Goal: Transaction & Acquisition: Book appointment/travel/reservation

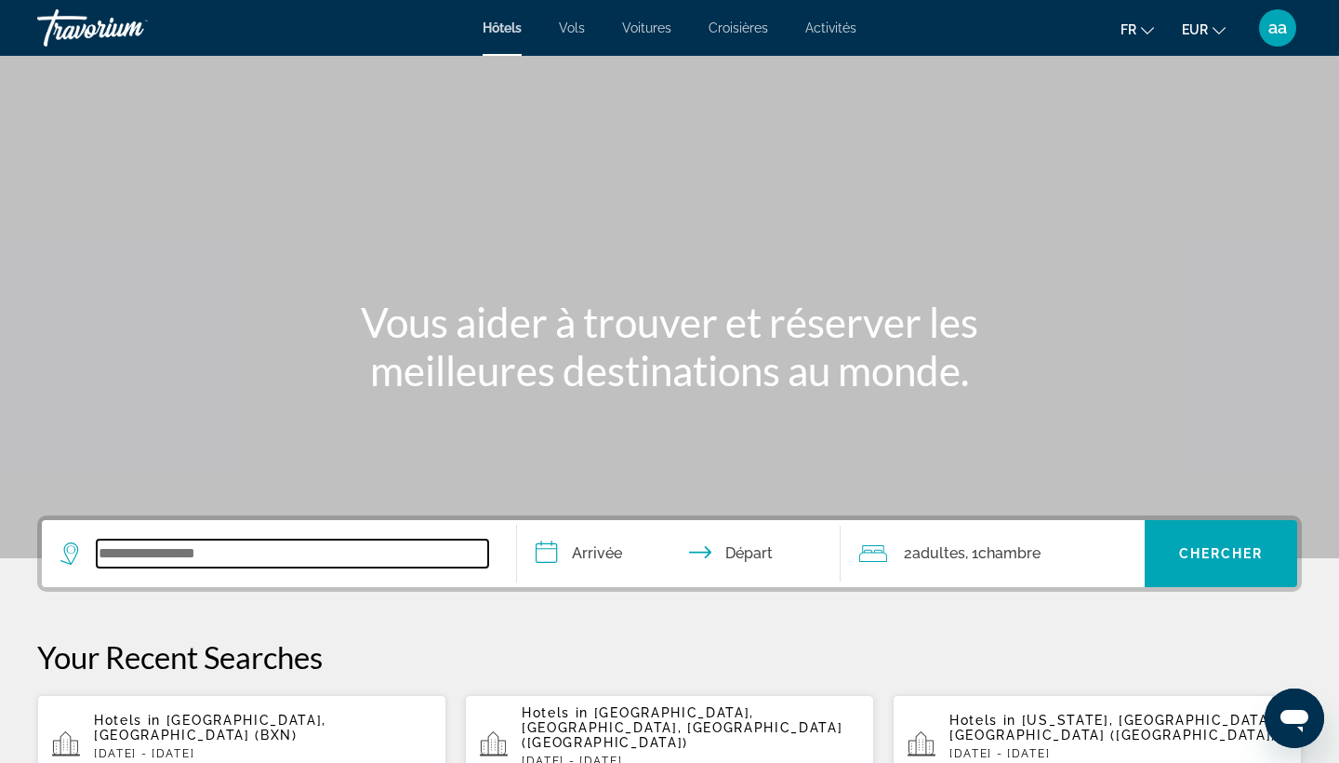
click at [192, 552] on input "Search widget" at bounding box center [293, 553] width 392 height 28
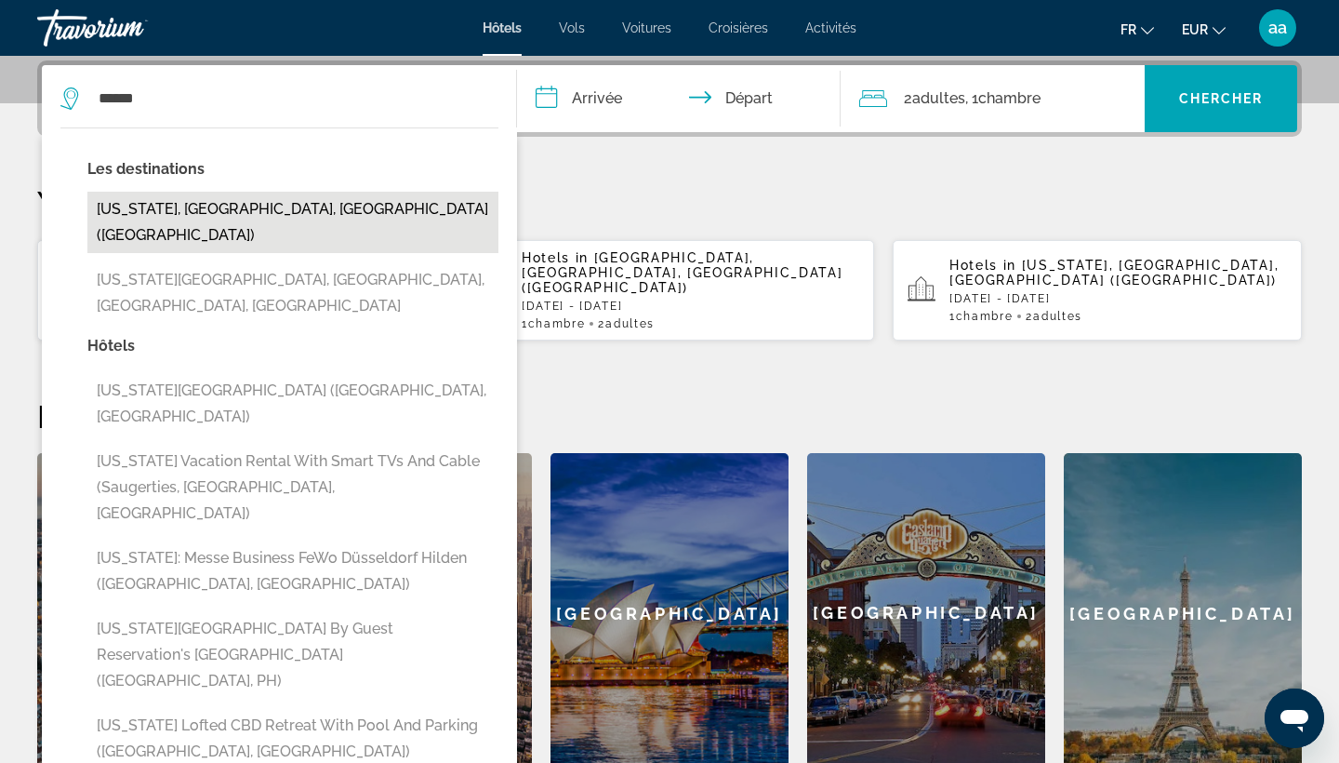
click at [98, 209] on button "[US_STATE], [GEOGRAPHIC_DATA], [GEOGRAPHIC_DATA] ([GEOGRAPHIC_DATA])" at bounding box center [292, 222] width 411 height 61
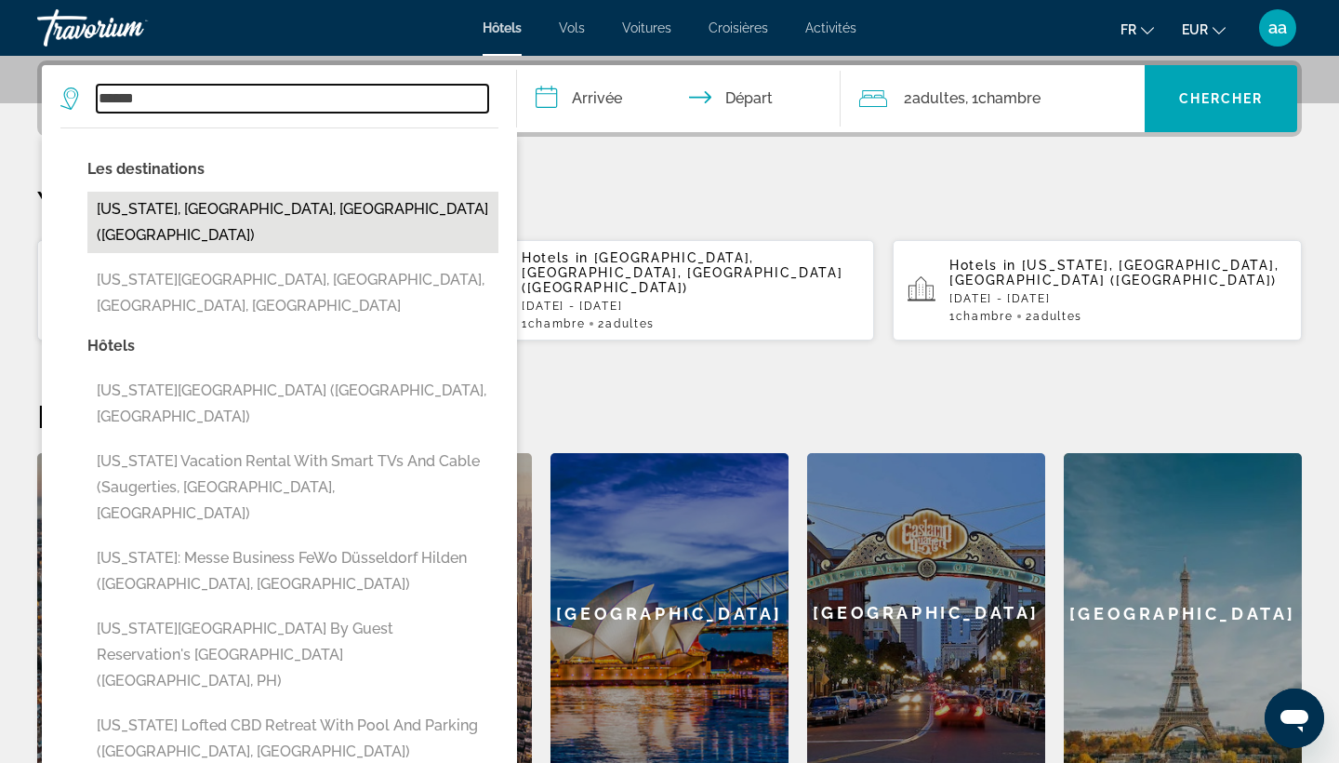
type input "**********"
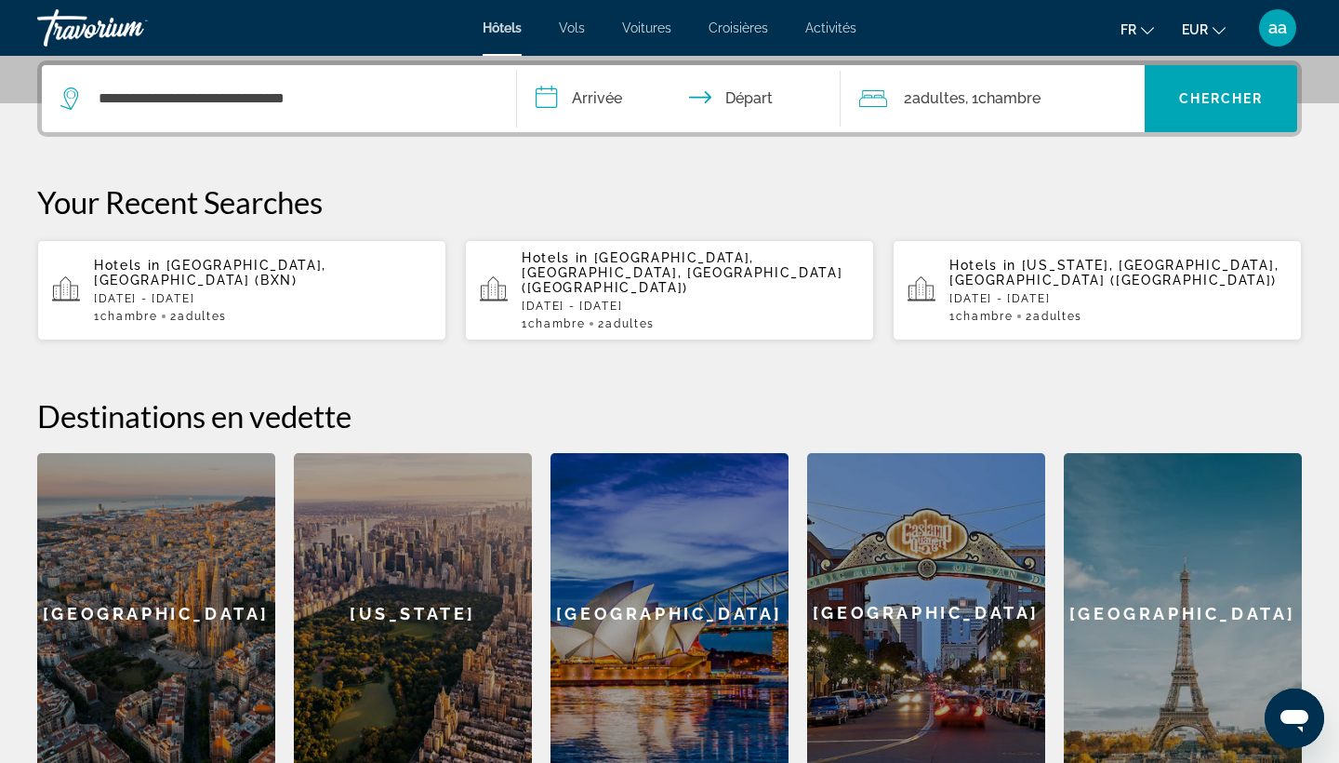
drag, startPoint x: 327, startPoint y: 179, endPoint x: 601, endPoint y: 101, distance: 284.3
click at [601, 101] on input "**********" at bounding box center [682, 101] width 331 height 73
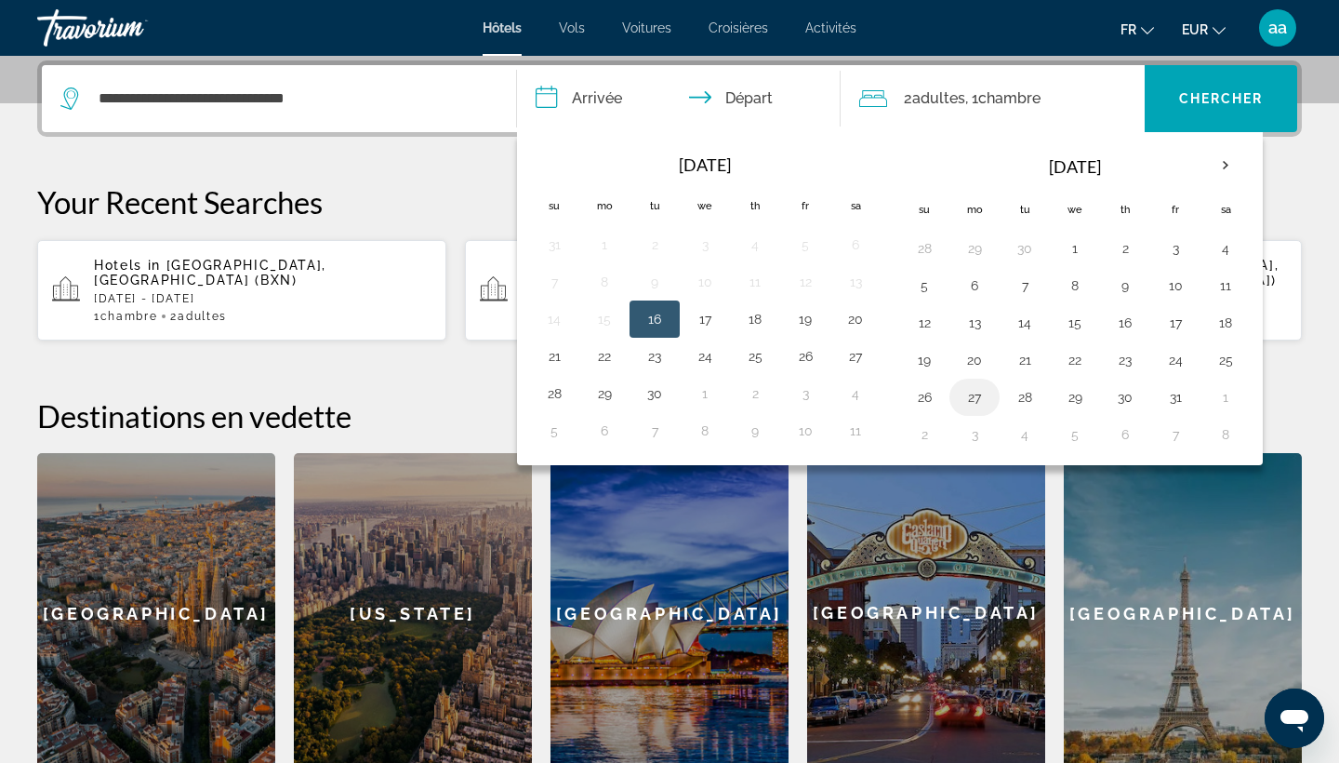
click at [981, 392] on button "27" at bounding box center [975, 397] width 30 height 26
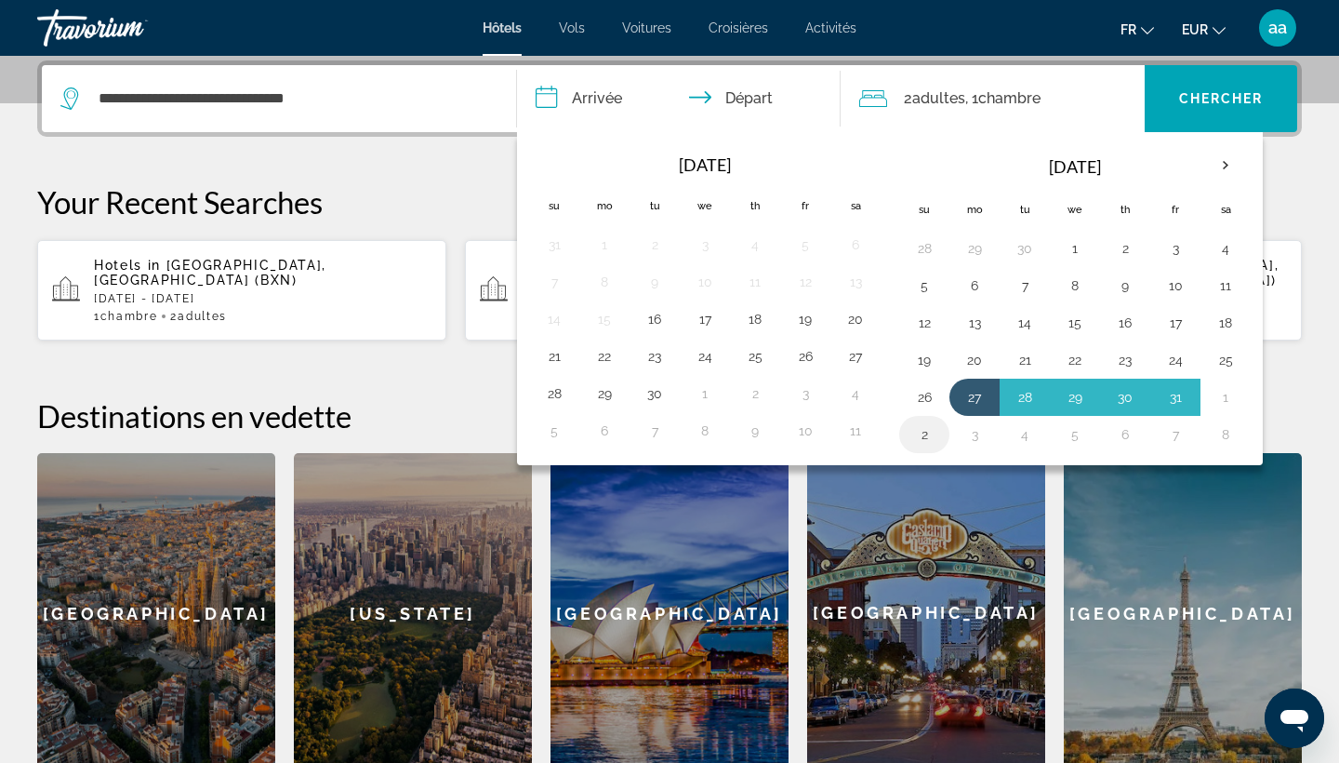
click at [923, 432] on button "2" at bounding box center [924, 434] width 30 height 26
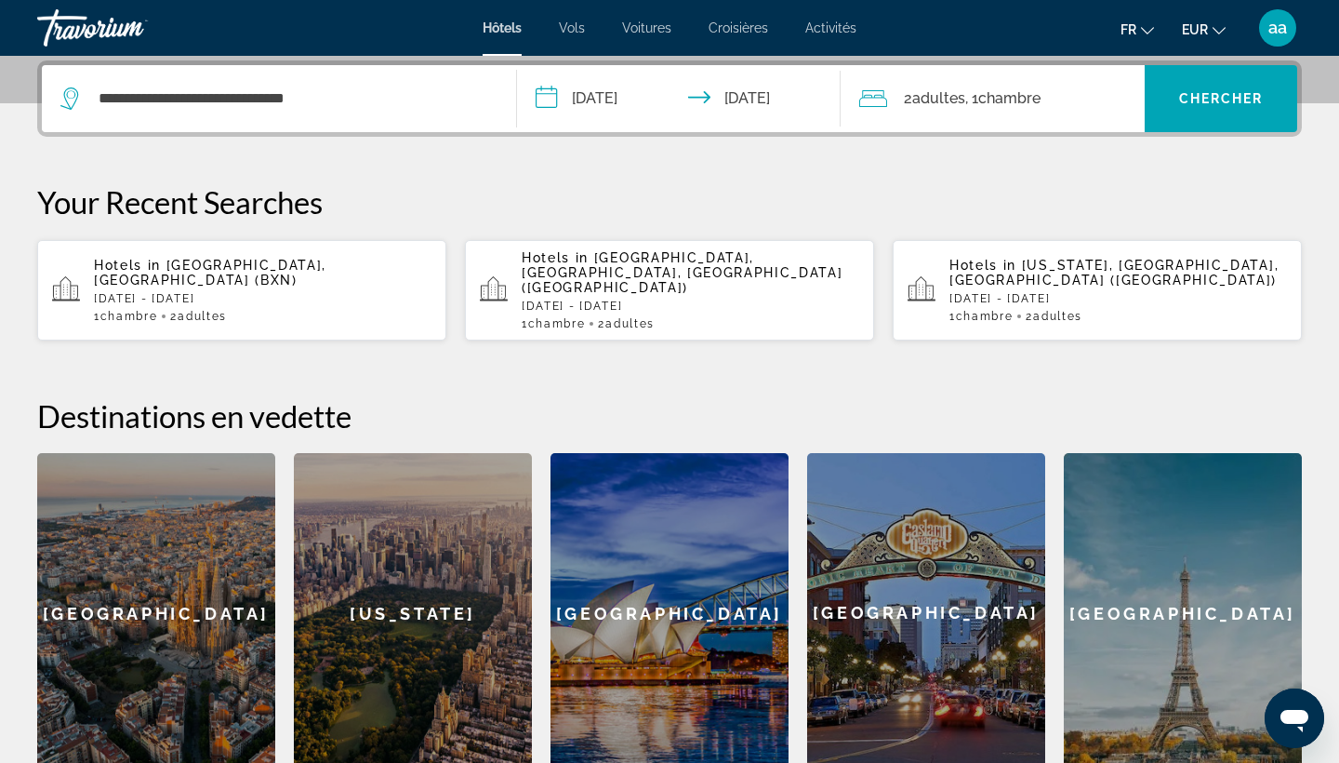
type input "**********"
click at [1015, 105] on span "Chambre" at bounding box center [1009, 98] width 62 height 18
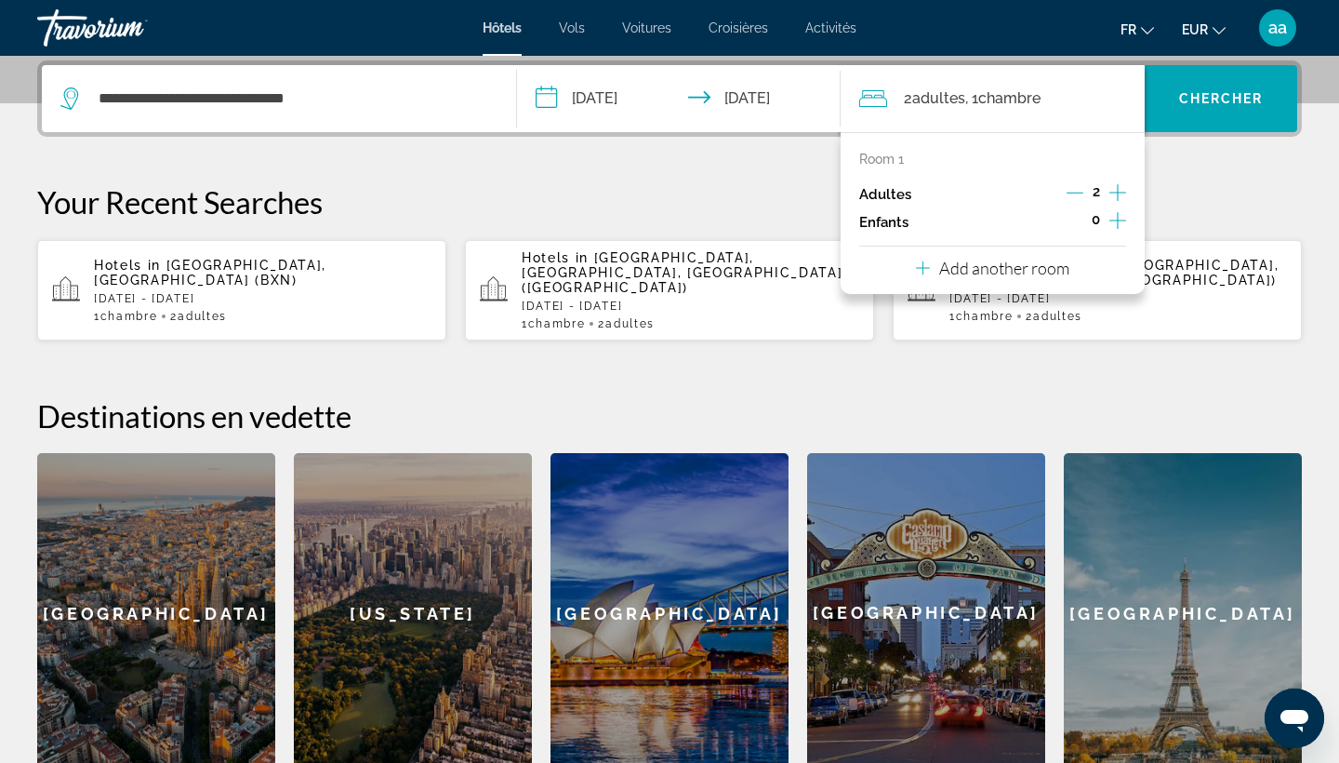
click at [1121, 224] on icon "Increment children" at bounding box center [1117, 220] width 17 height 17
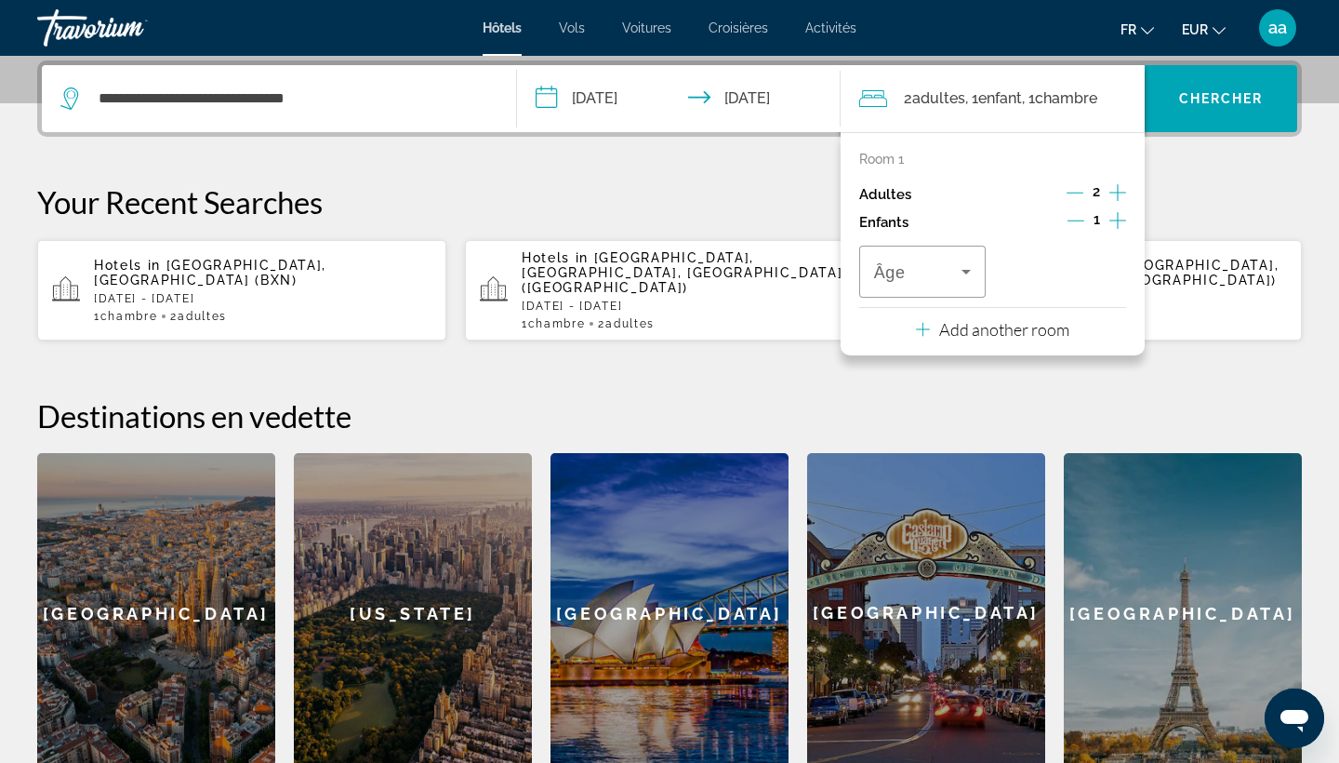
click at [1121, 223] on icon "Increment children" at bounding box center [1117, 220] width 17 height 22
click at [952, 277] on span "Travelers: 2 adults, 2 children" at bounding box center [917, 271] width 87 height 22
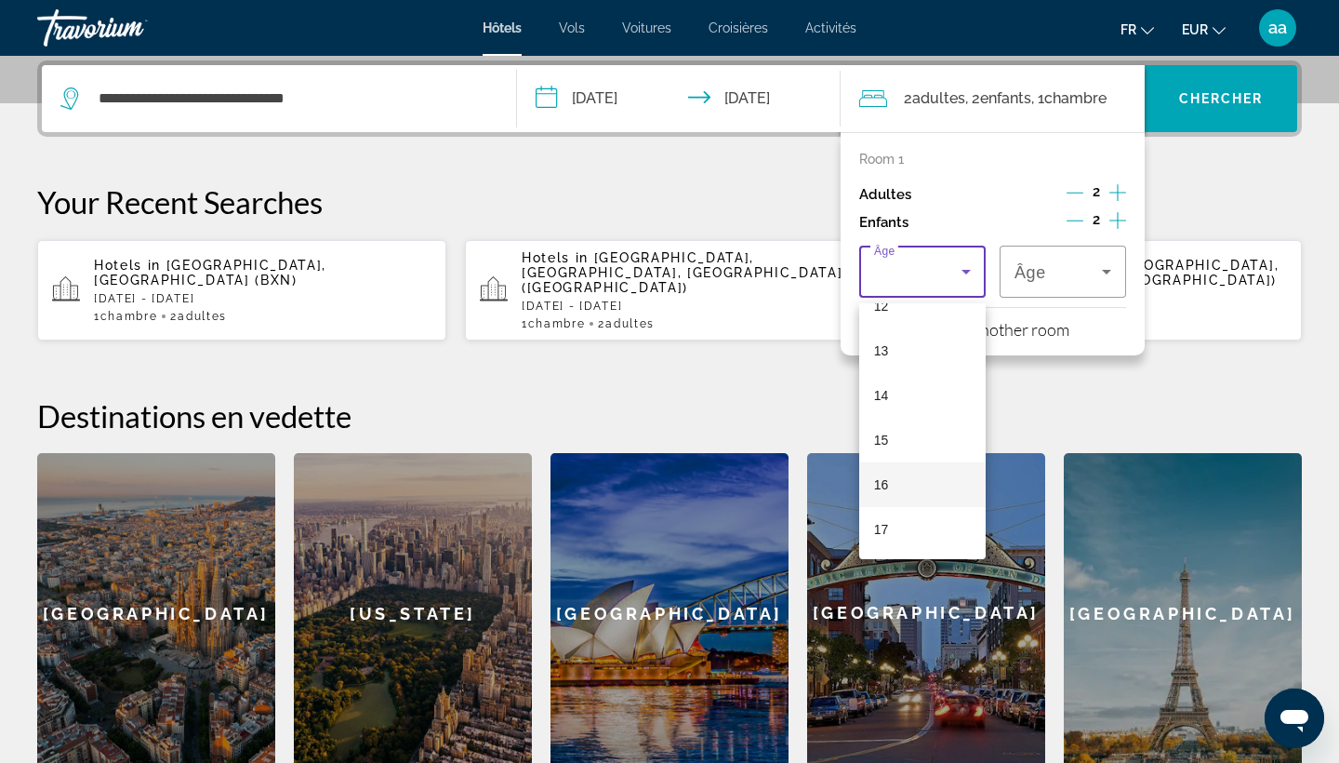
scroll to position [563, 0]
click at [906, 538] on mat-option "17" at bounding box center [922, 529] width 126 height 45
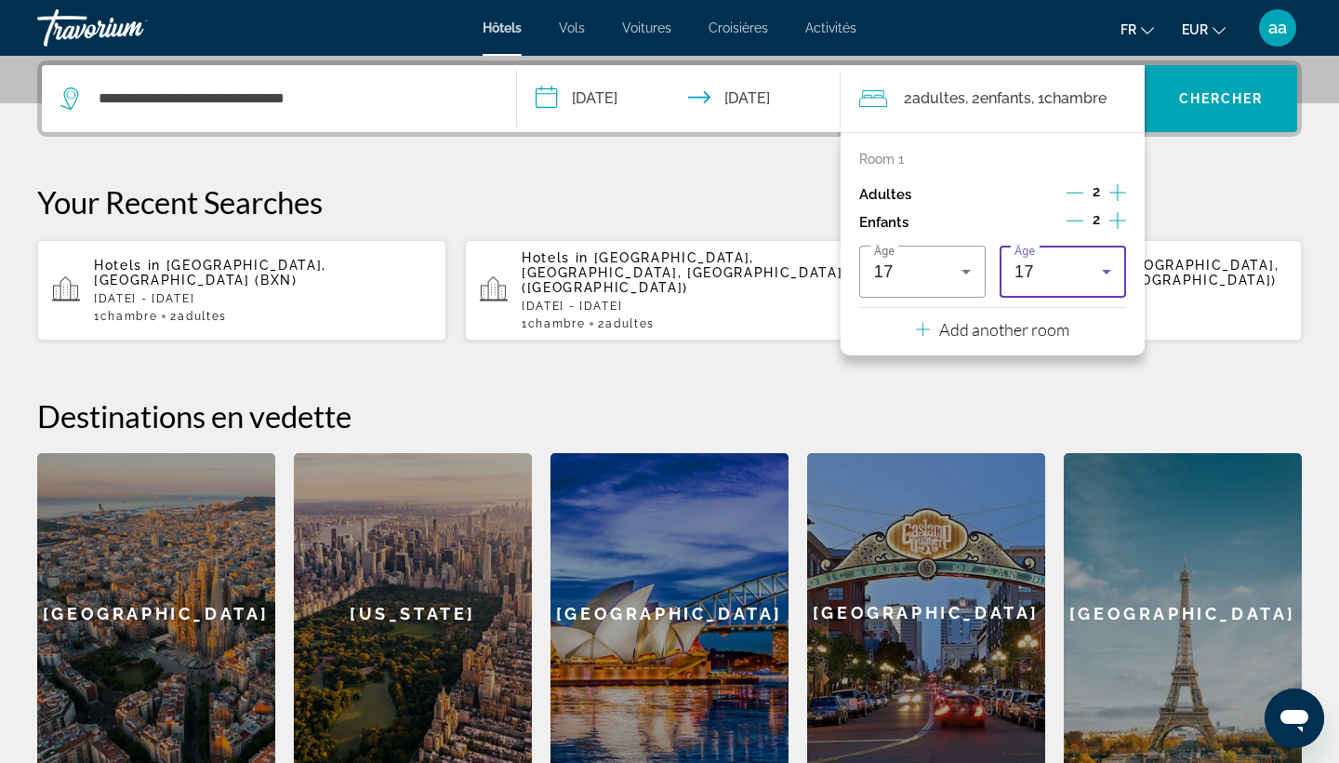
click at [1096, 283] on icon "Travelers: 2 adults, 2 children" at bounding box center [1106, 271] width 22 height 22
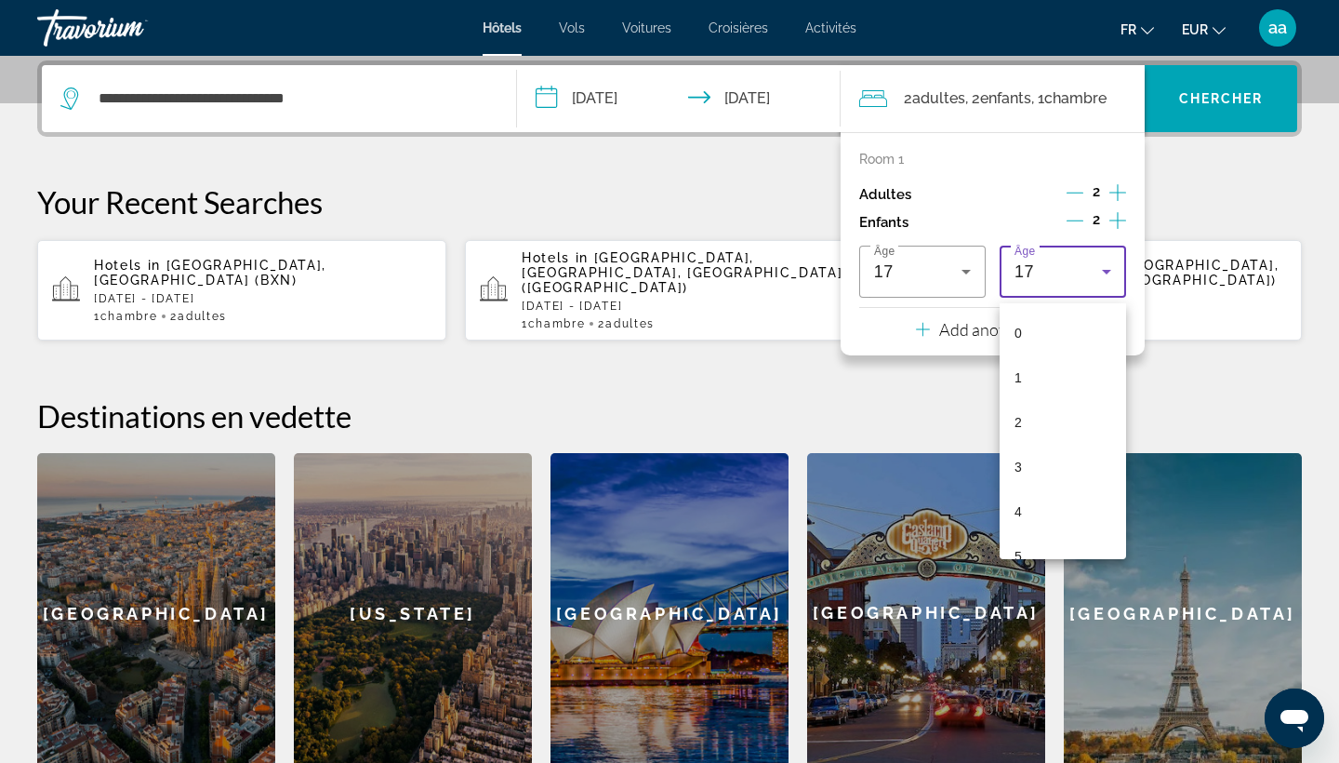
scroll to position [555, 0]
click at [1051, 489] on mat-option "16" at bounding box center [1063, 492] width 126 height 45
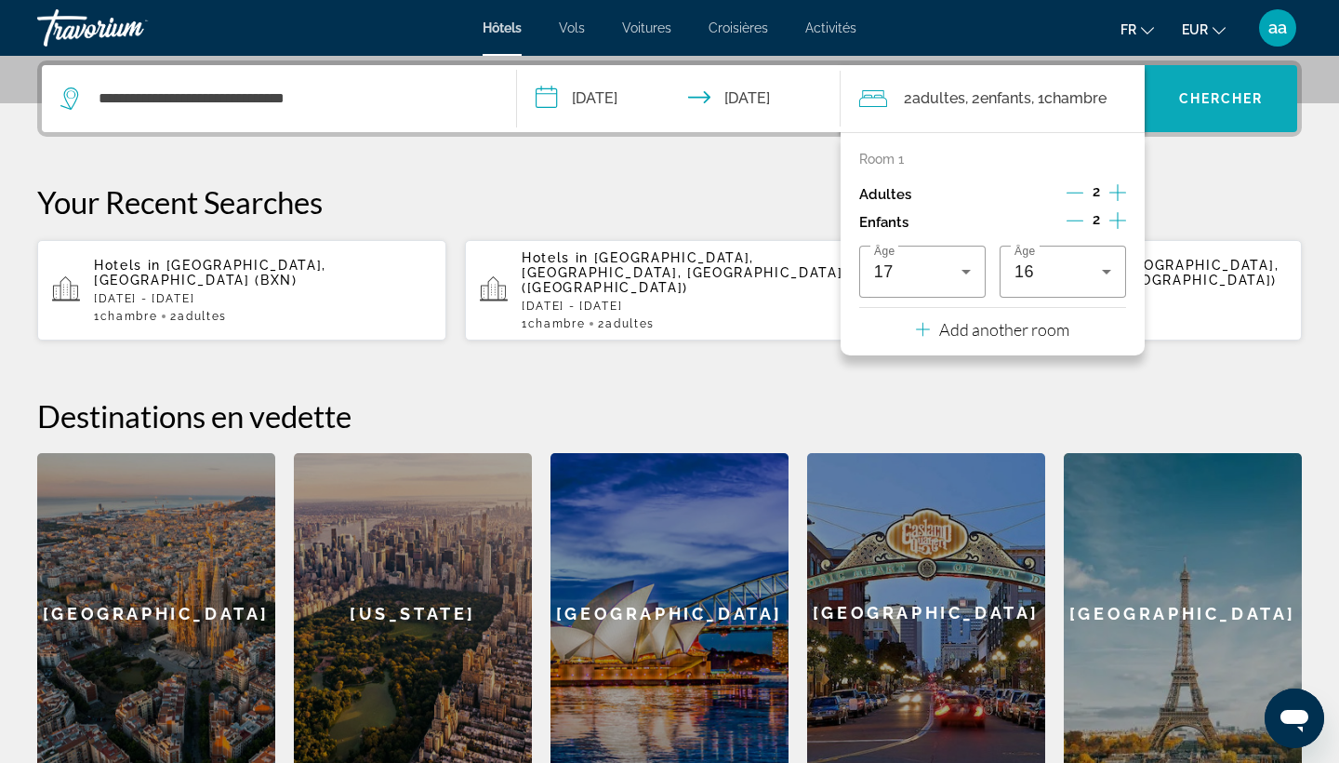
click at [1243, 102] on span "Chercher" at bounding box center [1221, 98] width 85 height 15
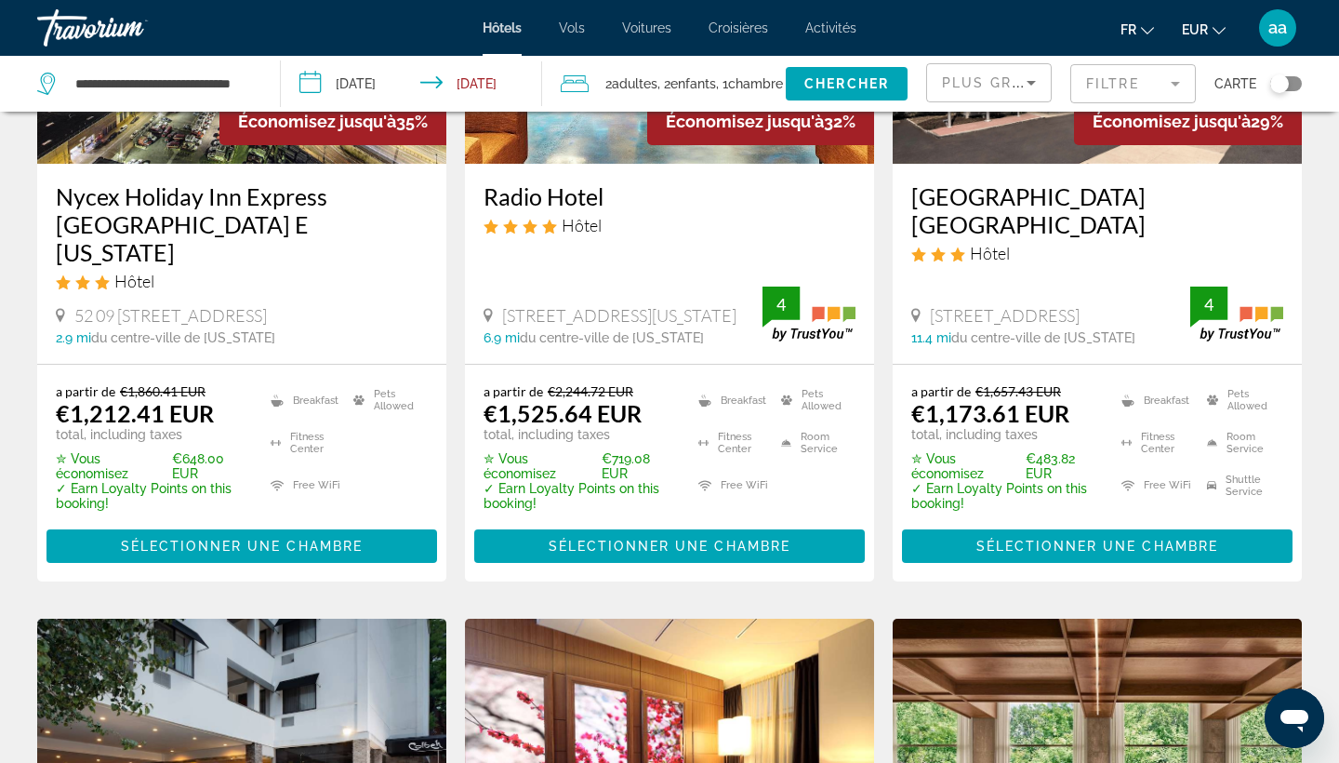
scroll to position [1029, 0]
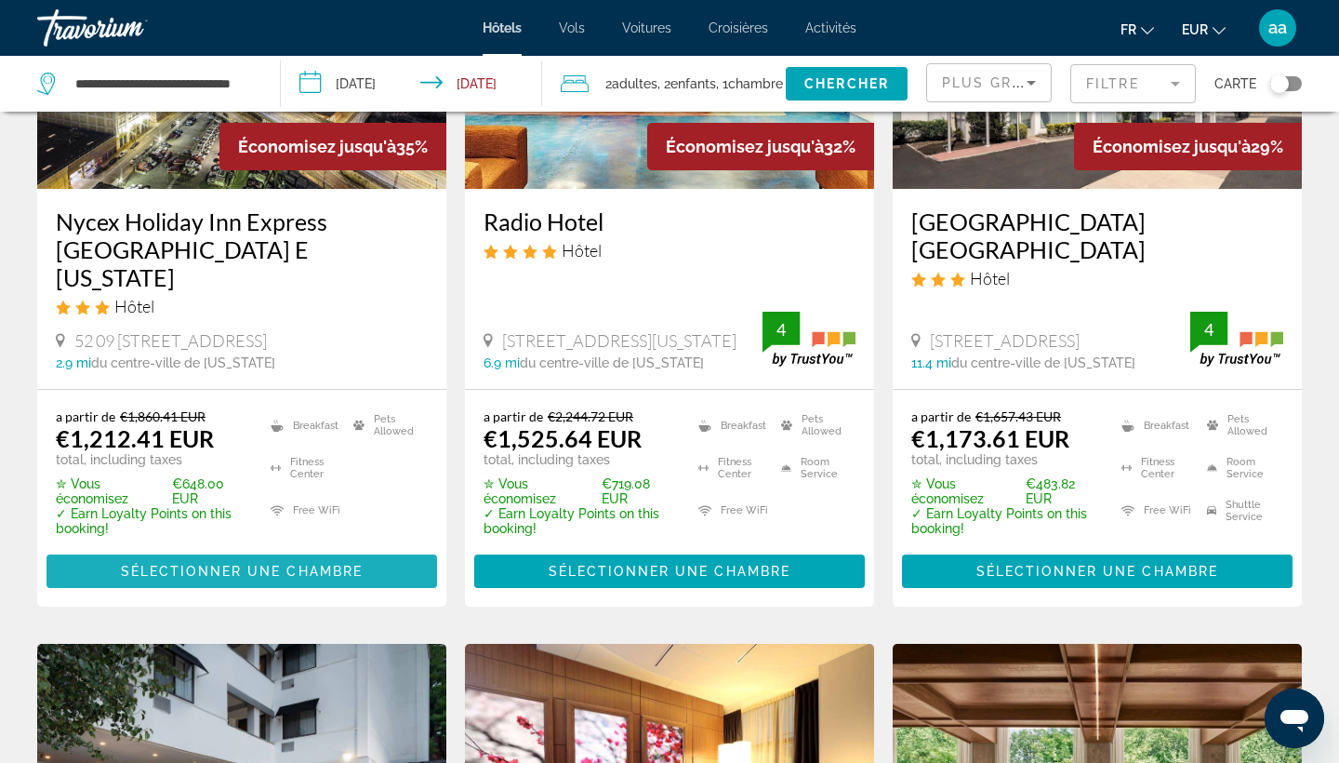
click at [232, 575] on span "Main content" at bounding box center [241, 571] width 391 height 45
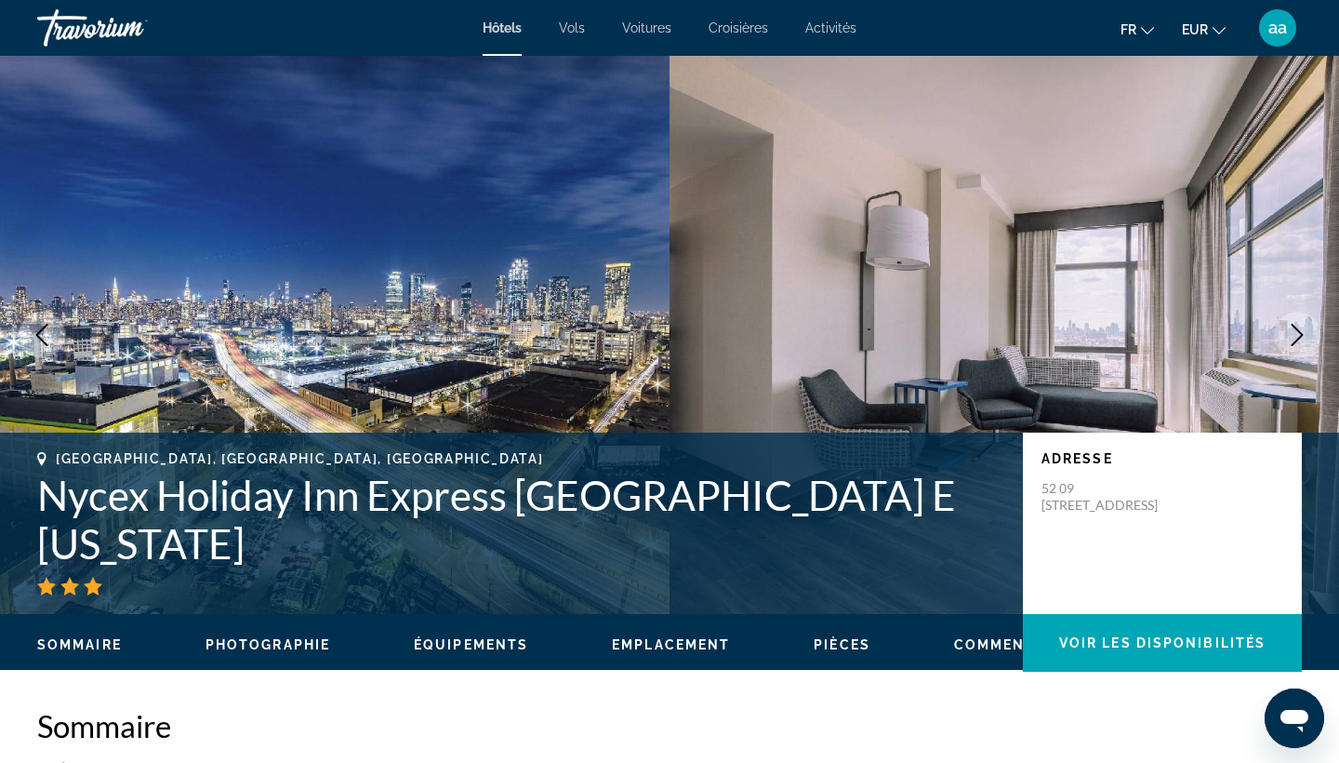
click at [242, 494] on h1 "Nycex Holiday Inn Express [GEOGRAPHIC_DATA] E [US_STATE]" at bounding box center [520, 519] width 967 height 97
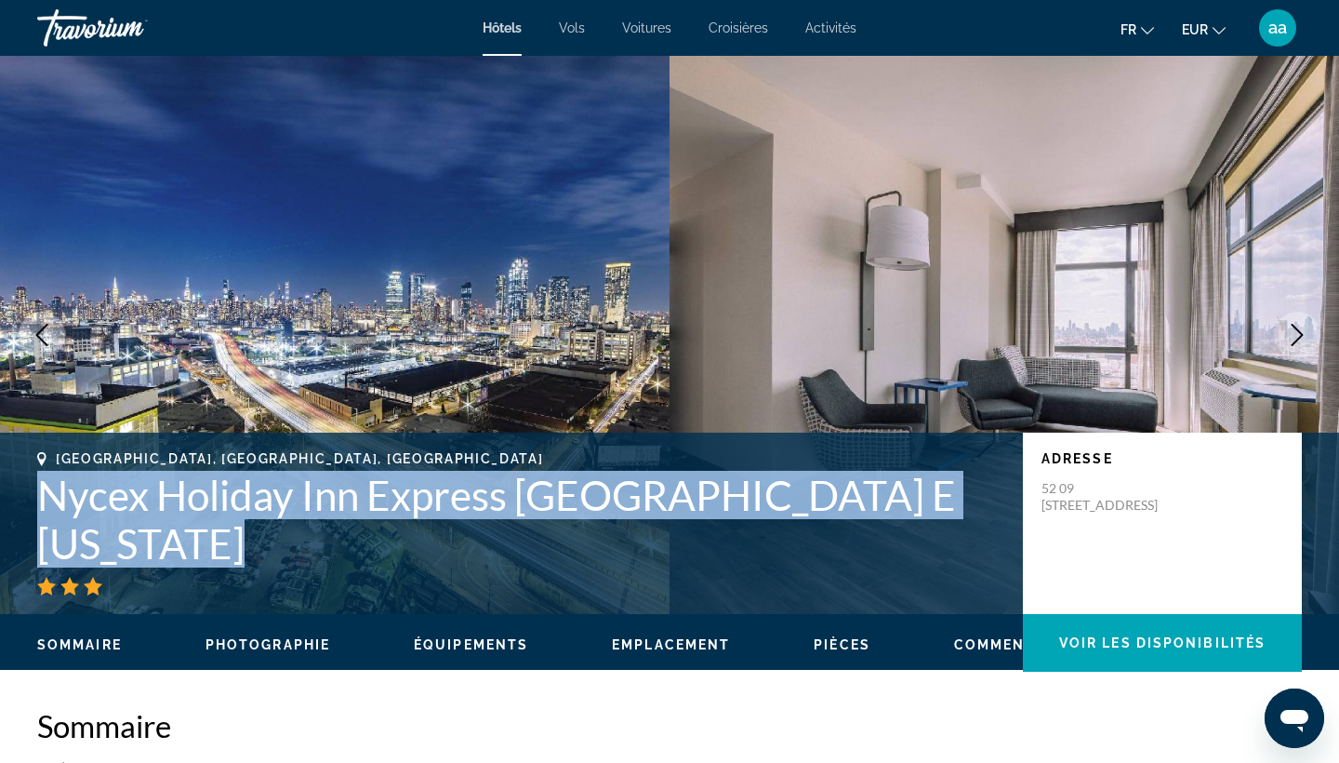
click at [242, 494] on h1 "Nycex Holiday Inn Express [GEOGRAPHIC_DATA] E [US_STATE]" at bounding box center [520, 519] width 967 height 97
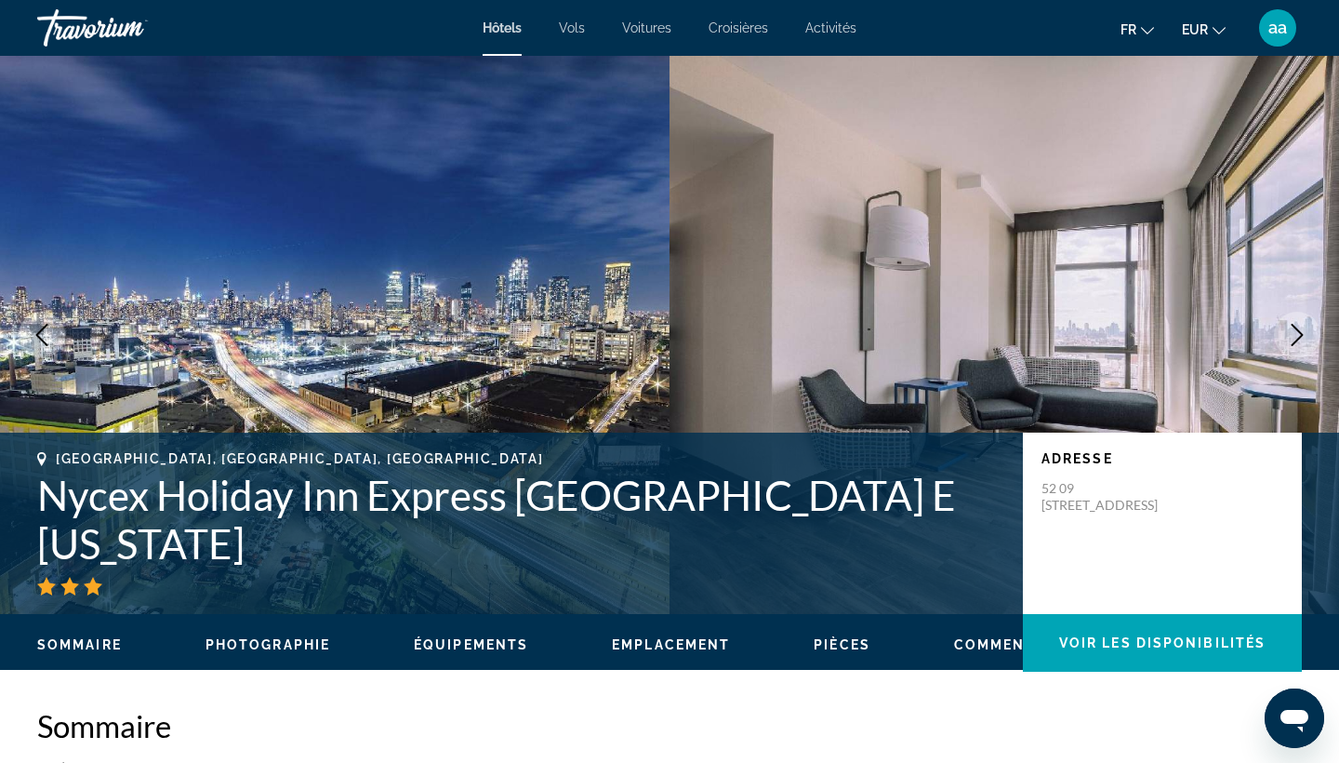
click at [242, 494] on h1 "Nycex Holiday Inn Express [GEOGRAPHIC_DATA] E [US_STATE]" at bounding box center [520, 519] width 967 height 97
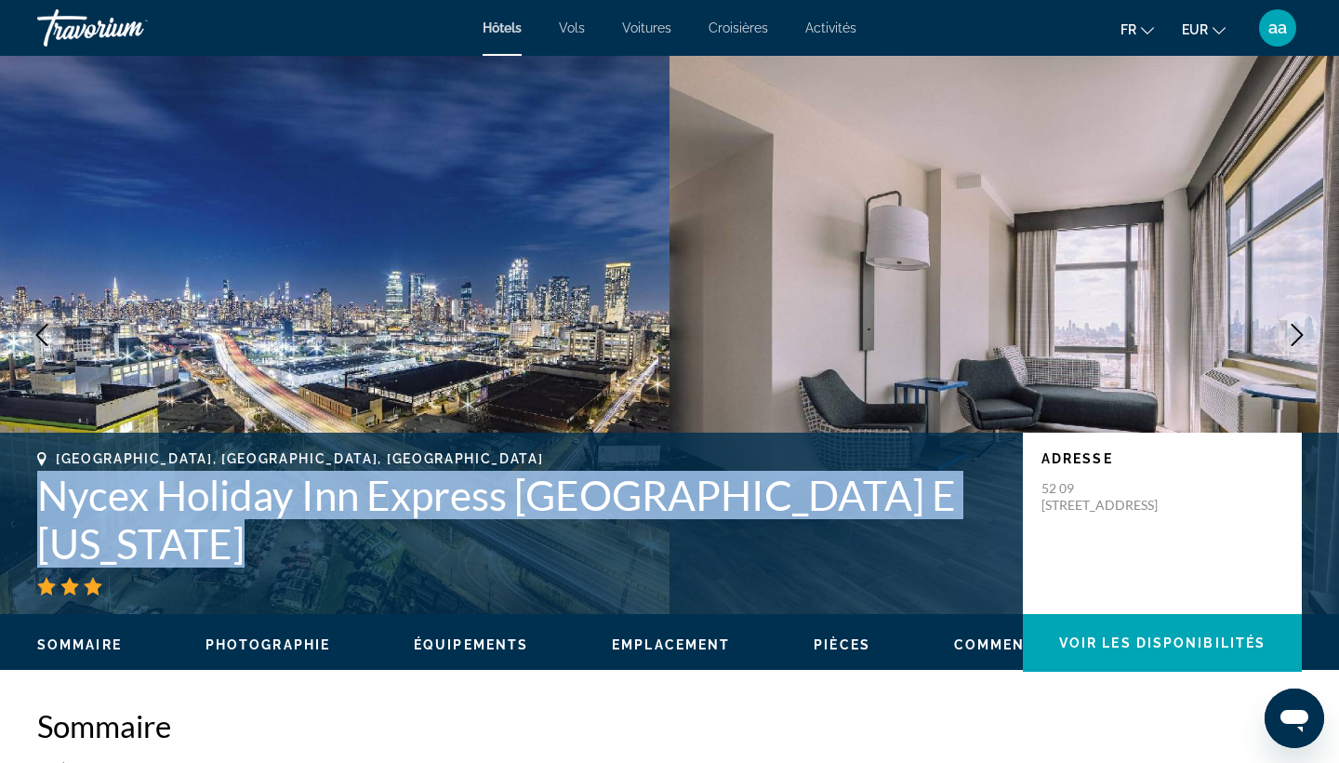
copy h1 "Nycex Holiday Inn Express [GEOGRAPHIC_DATA] E [US_STATE]"
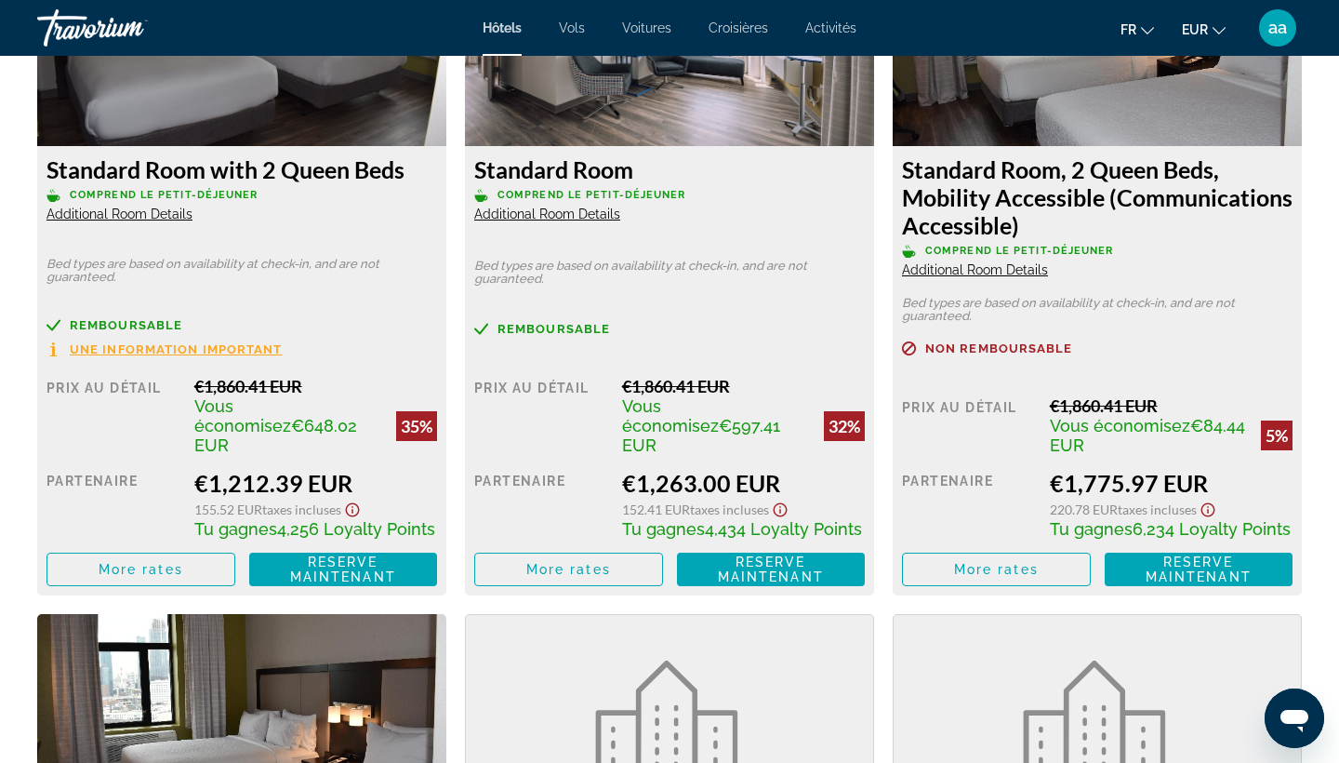
scroll to position [2214, 0]
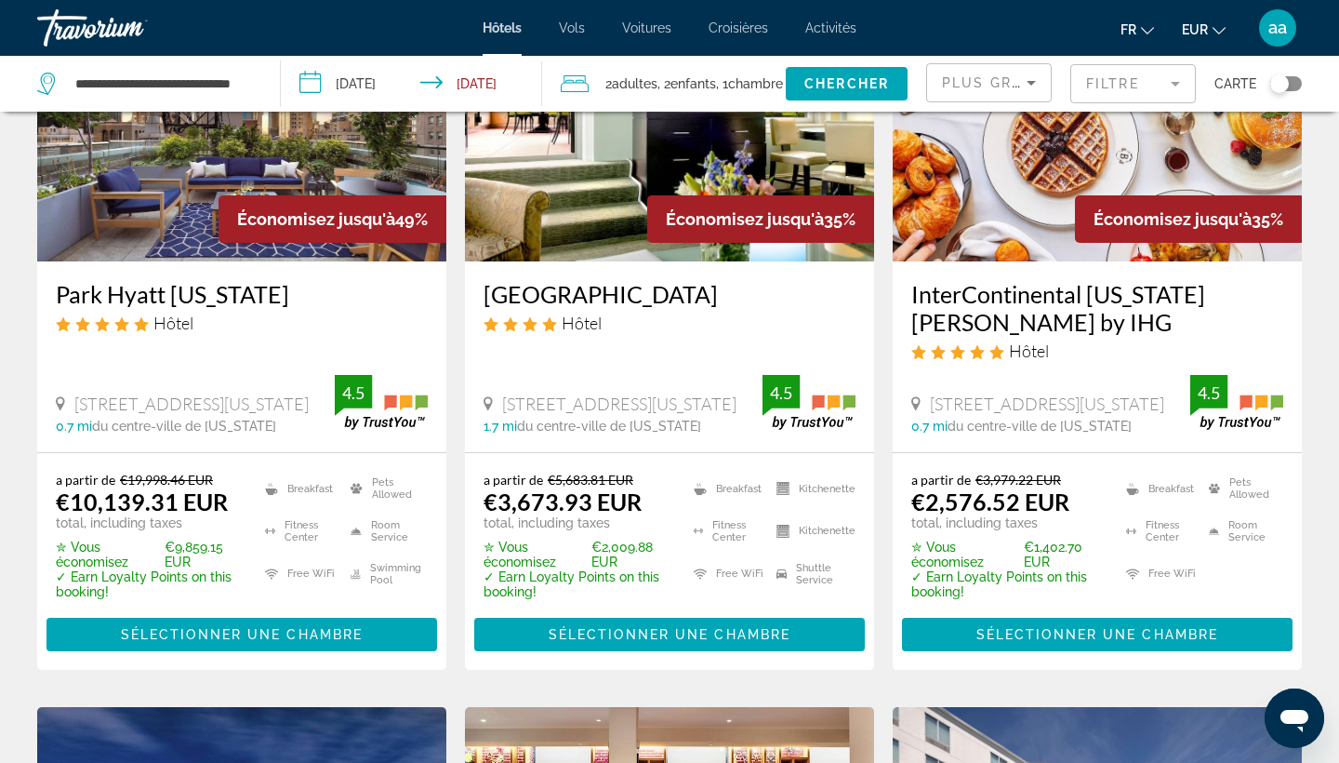
scroll to position [246, 0]
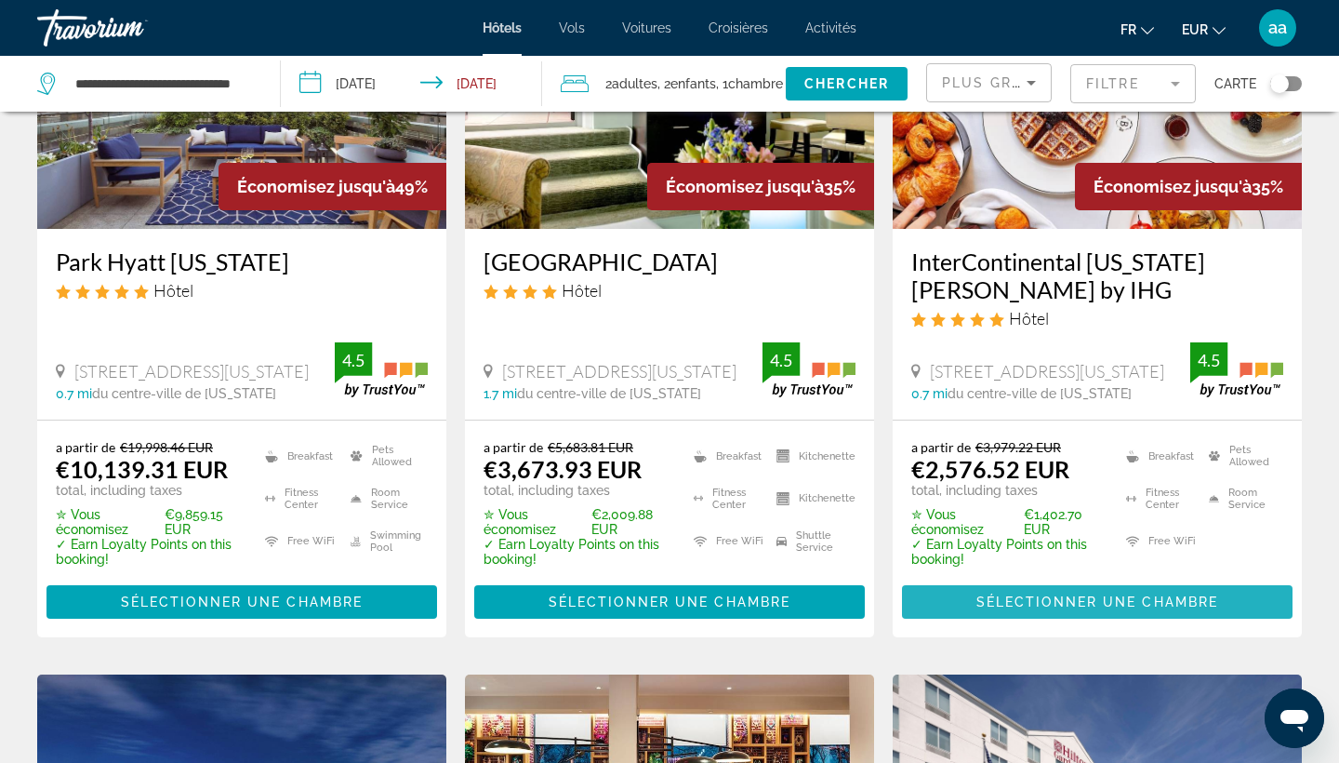
click at [1096, 606] on span "Sélectionner une chambre" at bounding box center [1097, 601] width 242 height 15
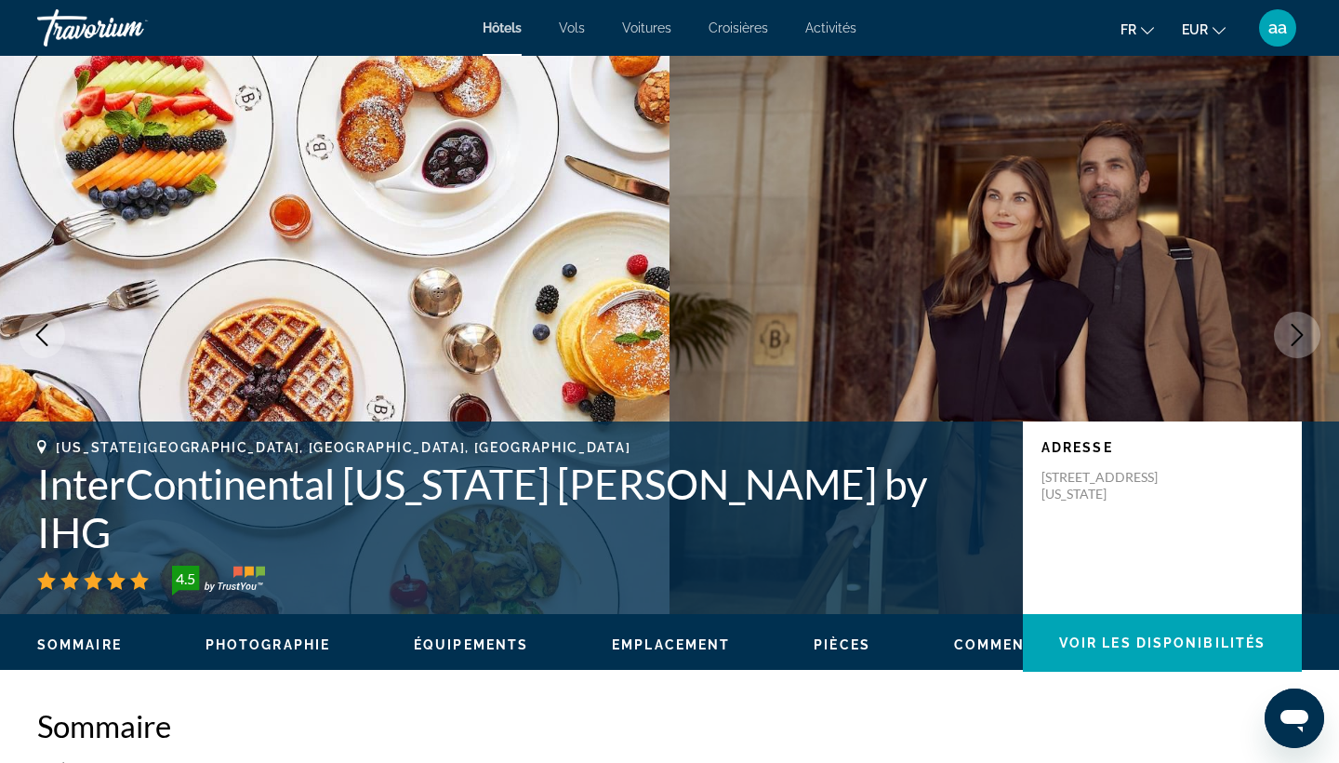
click at [140, 536] on h1 "InterContinental [US_STATE] [PERSON_NAME] by IHG" at bounding box center [520, 507] width 967 height 97
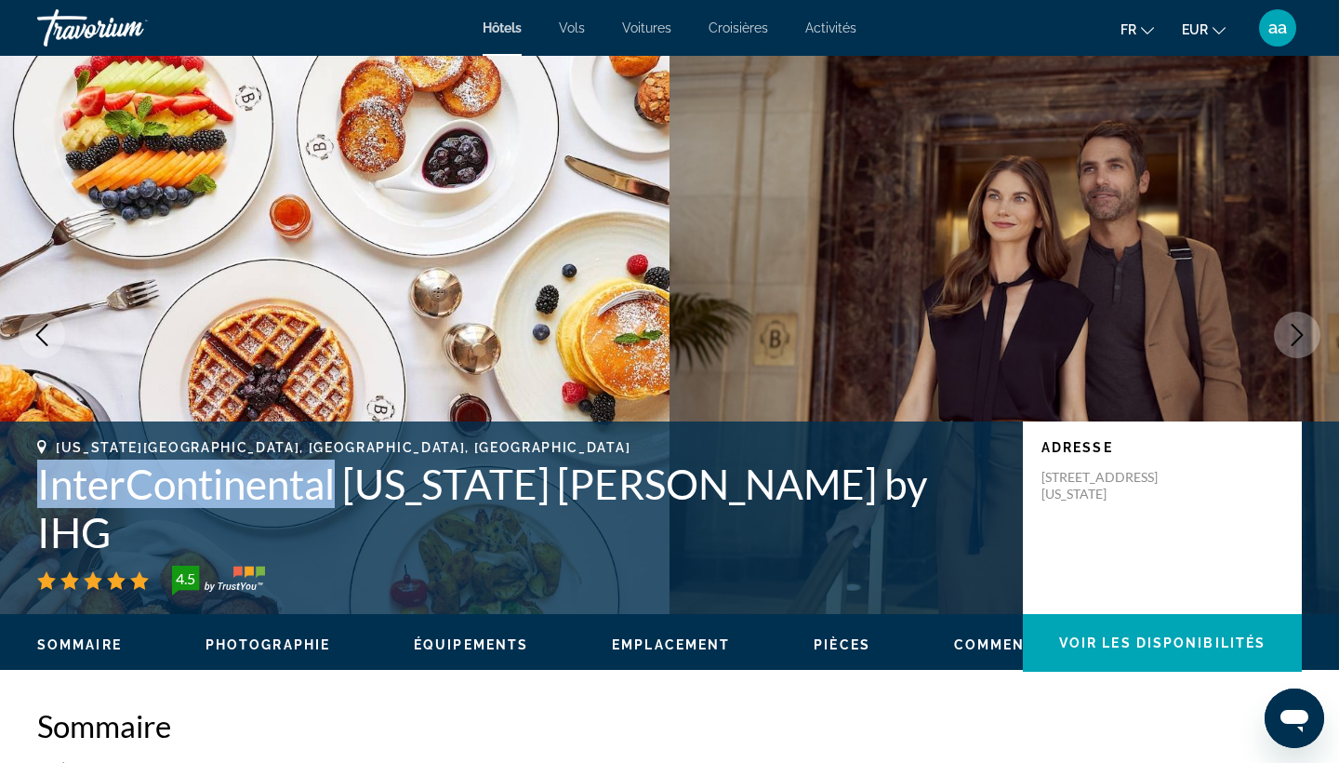
click at [140, 536] on h1 "InterContinental [US_STATE] [PERSON_NAME] by IHG" at bounding box center [520, 507] width 967 height 97
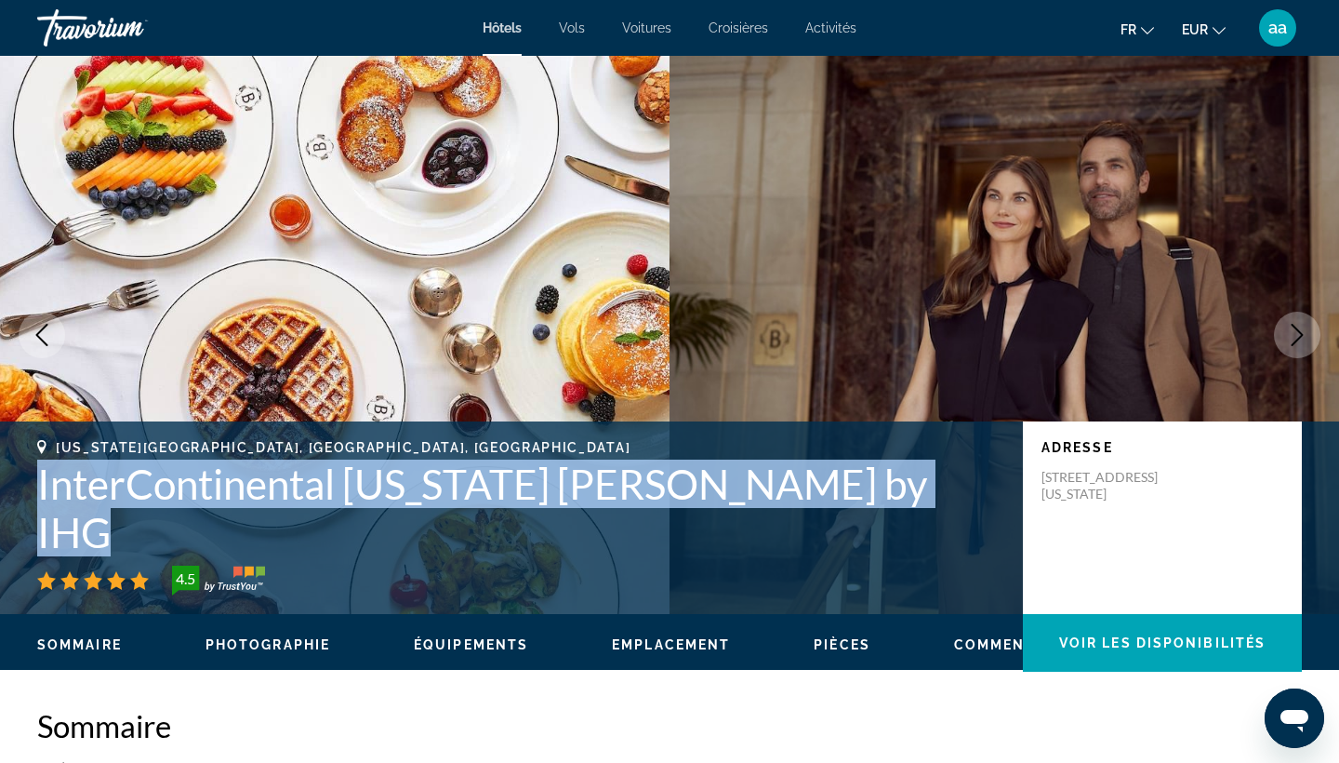
click at [140, 536] on h1 "InterContinental [US_STATE] [PERSON_NAME] by IHG" at bounding box center [520, 507] width 967 height 97
copy h1 "InterContinental [US_STATE] [PERSON_NAME] by IHG"
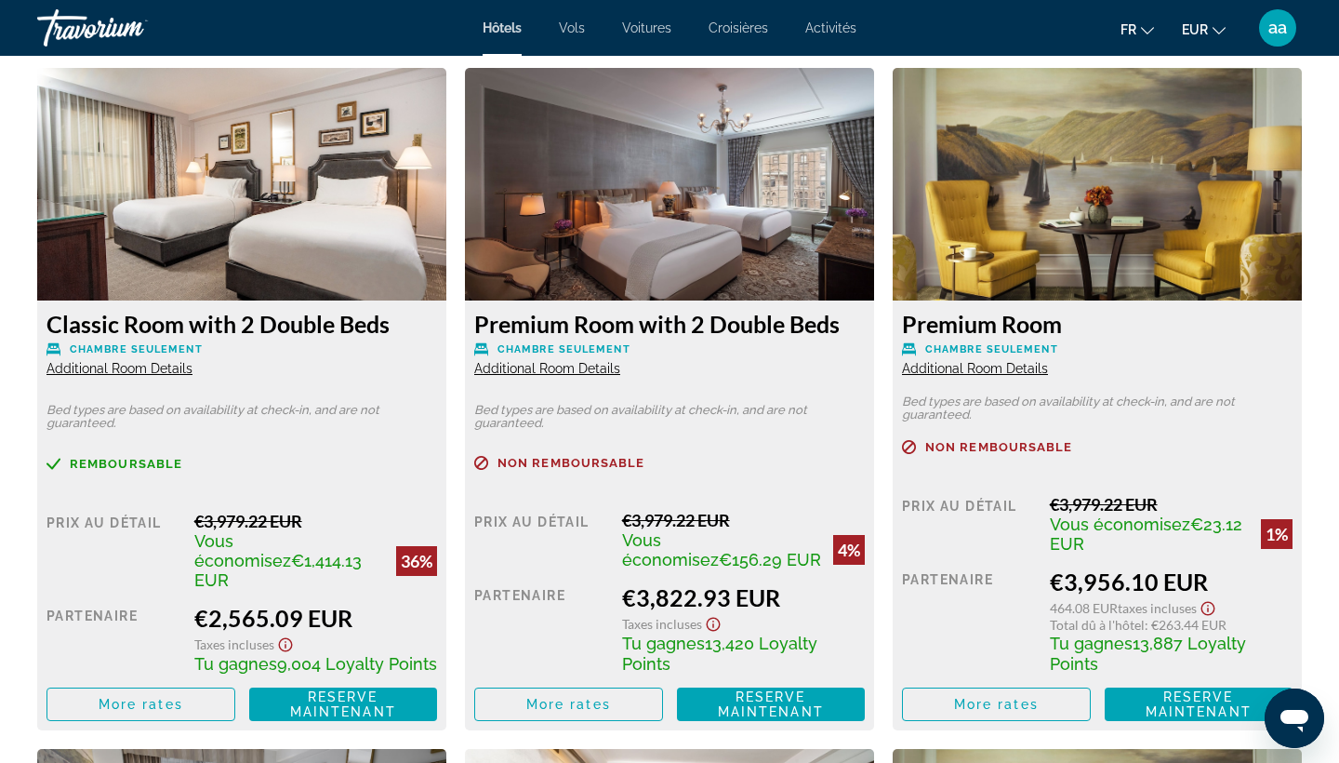
scroll to position [2703, 0]
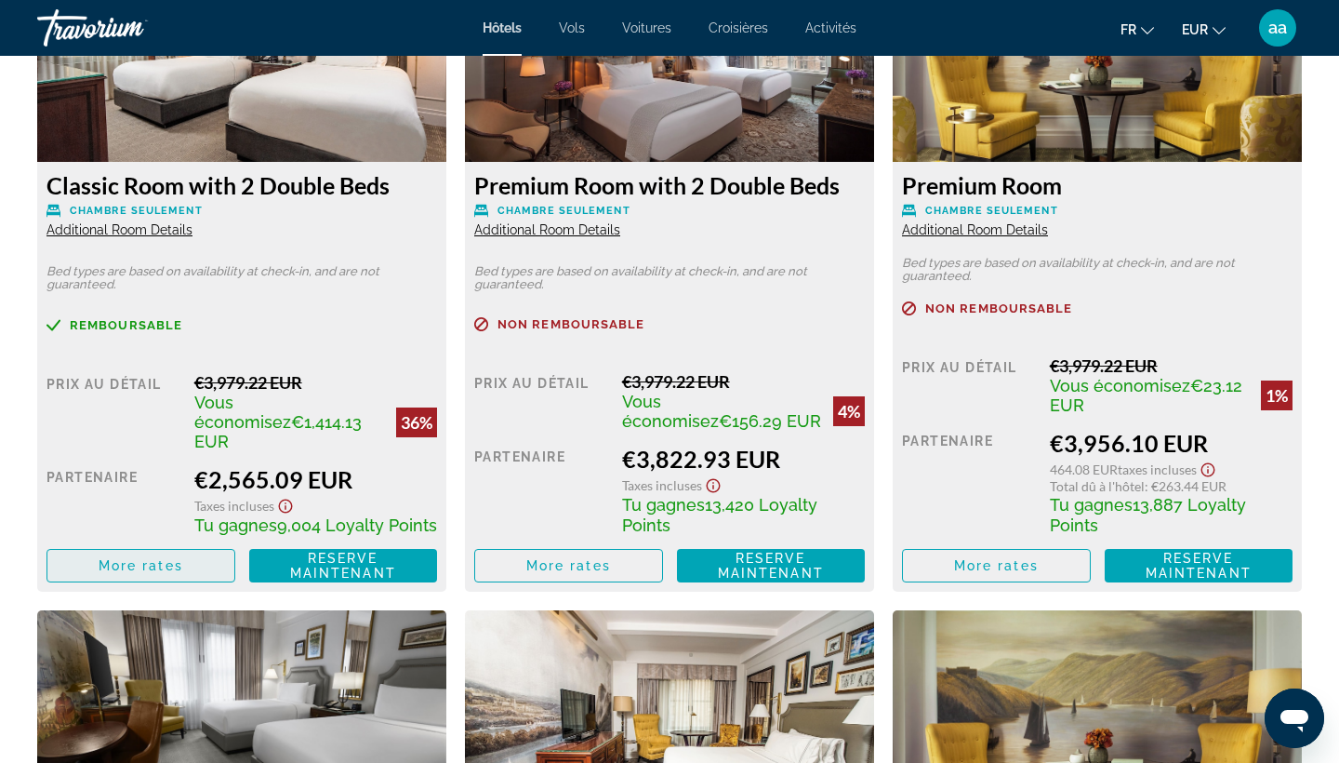
click at [122, 573] on span "More rates" at bounding box center [141, 565] width 85 height 15
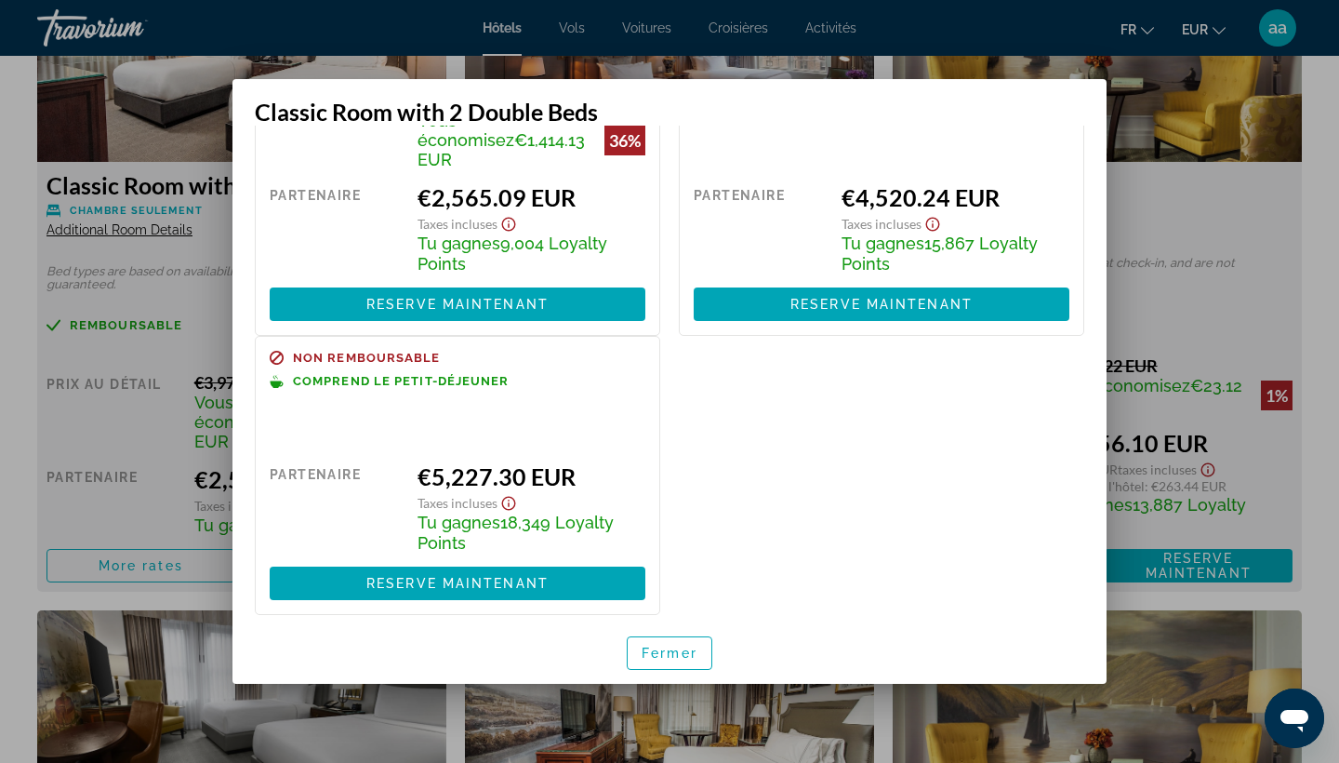
scroll to position [163, 0]
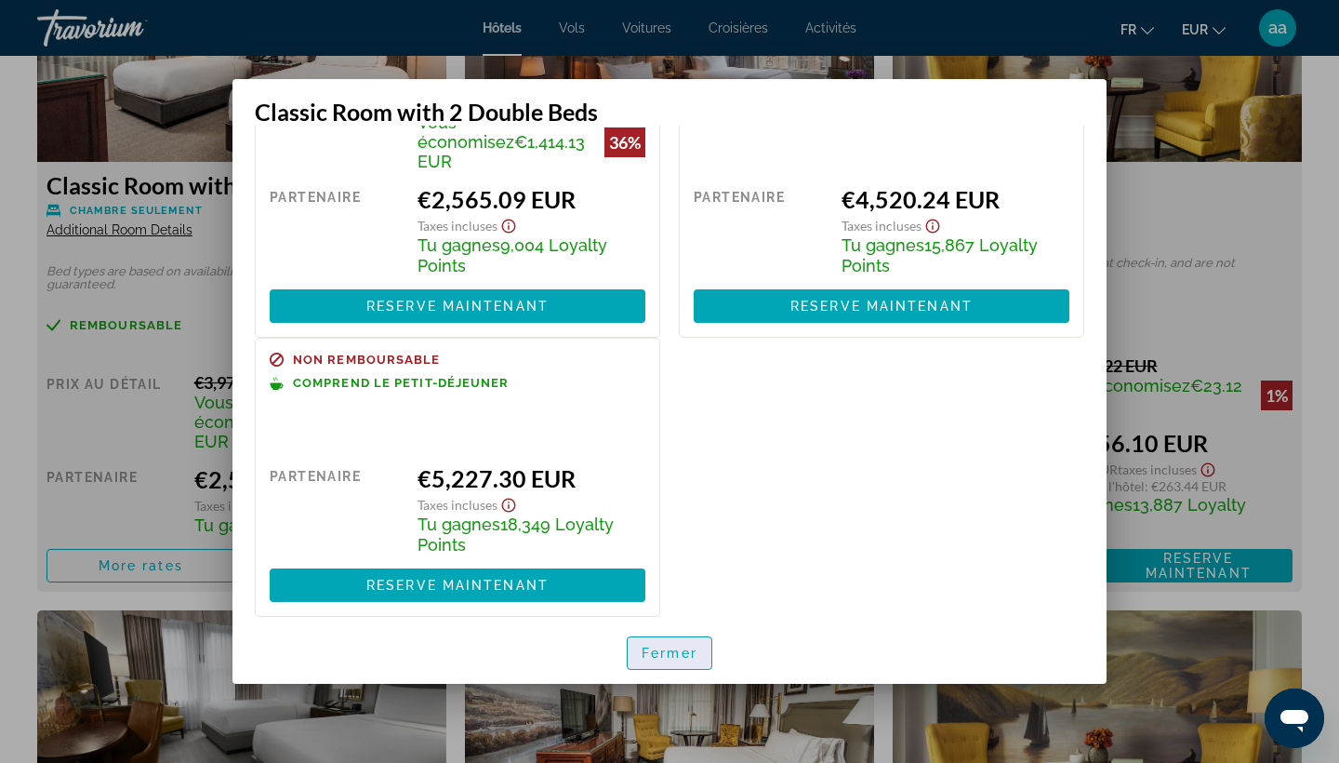
click at [667, 660] on span "button" at bounding box center [670, 653] width 84 height 45
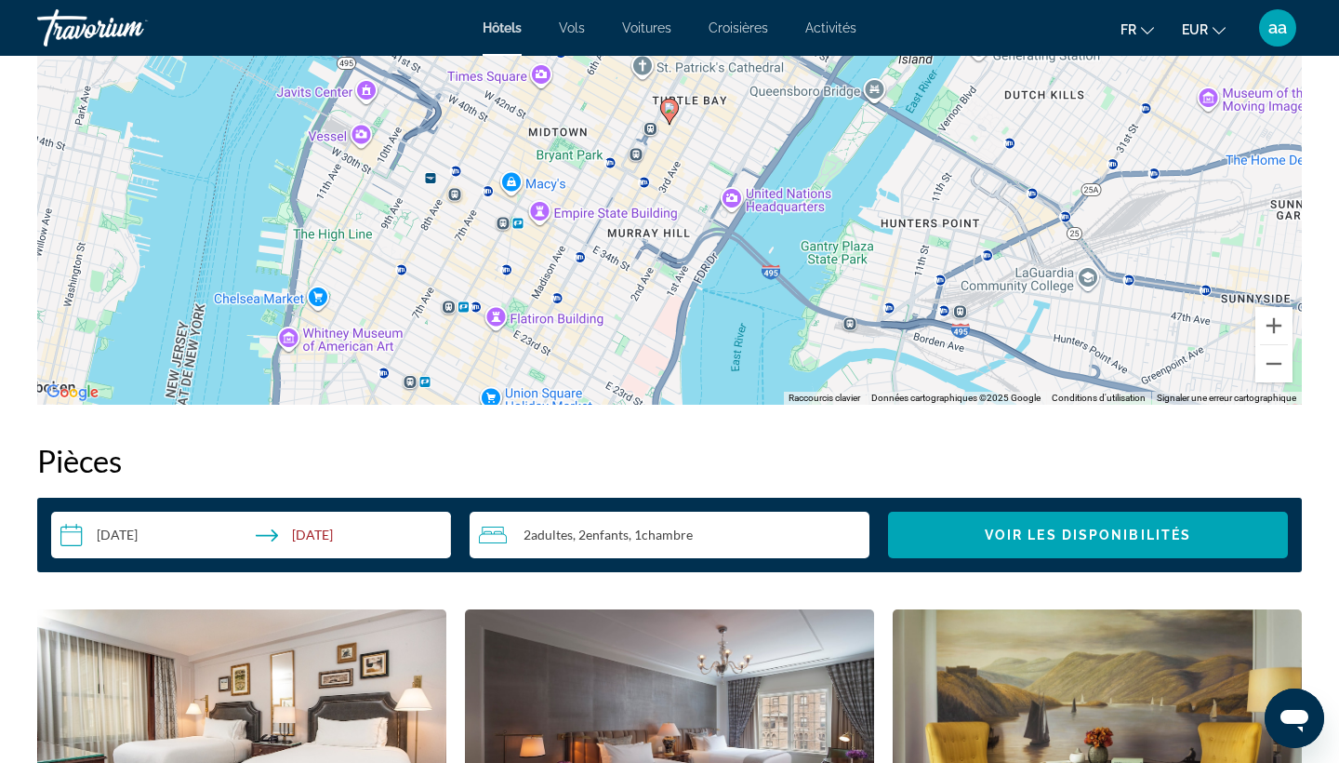
scroll to position [2024, 0]
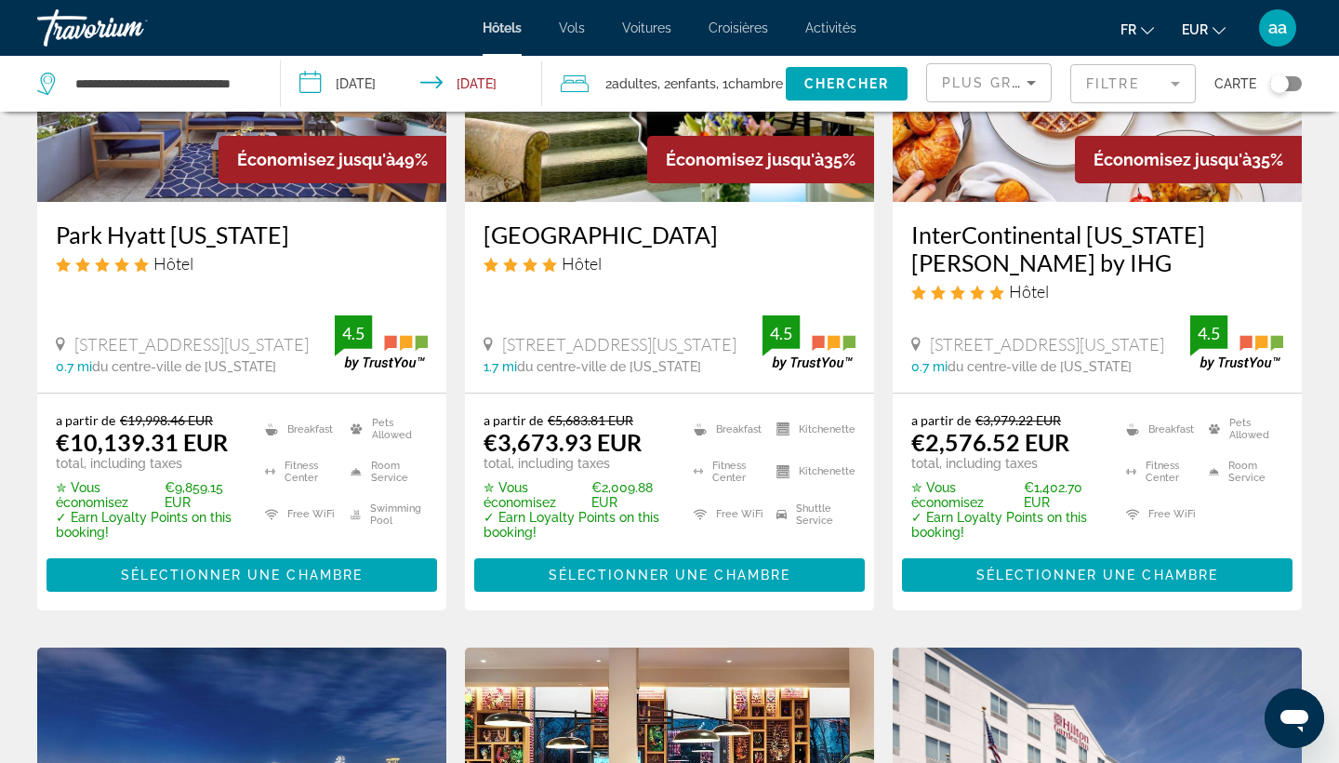
scroll to position [249, 0]
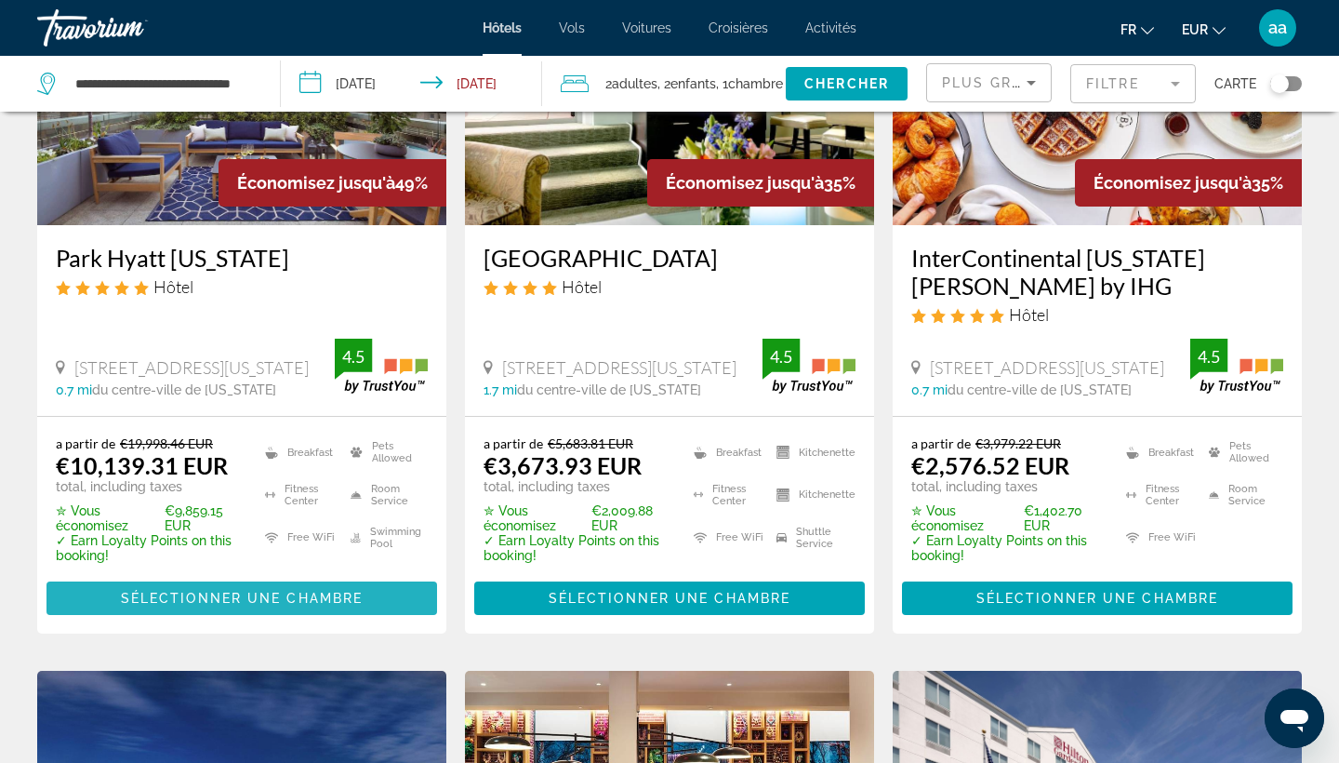
click at [229, 604] on span "Sélectionner une chambre" at bounding box center [242, 598] width 242 height 15
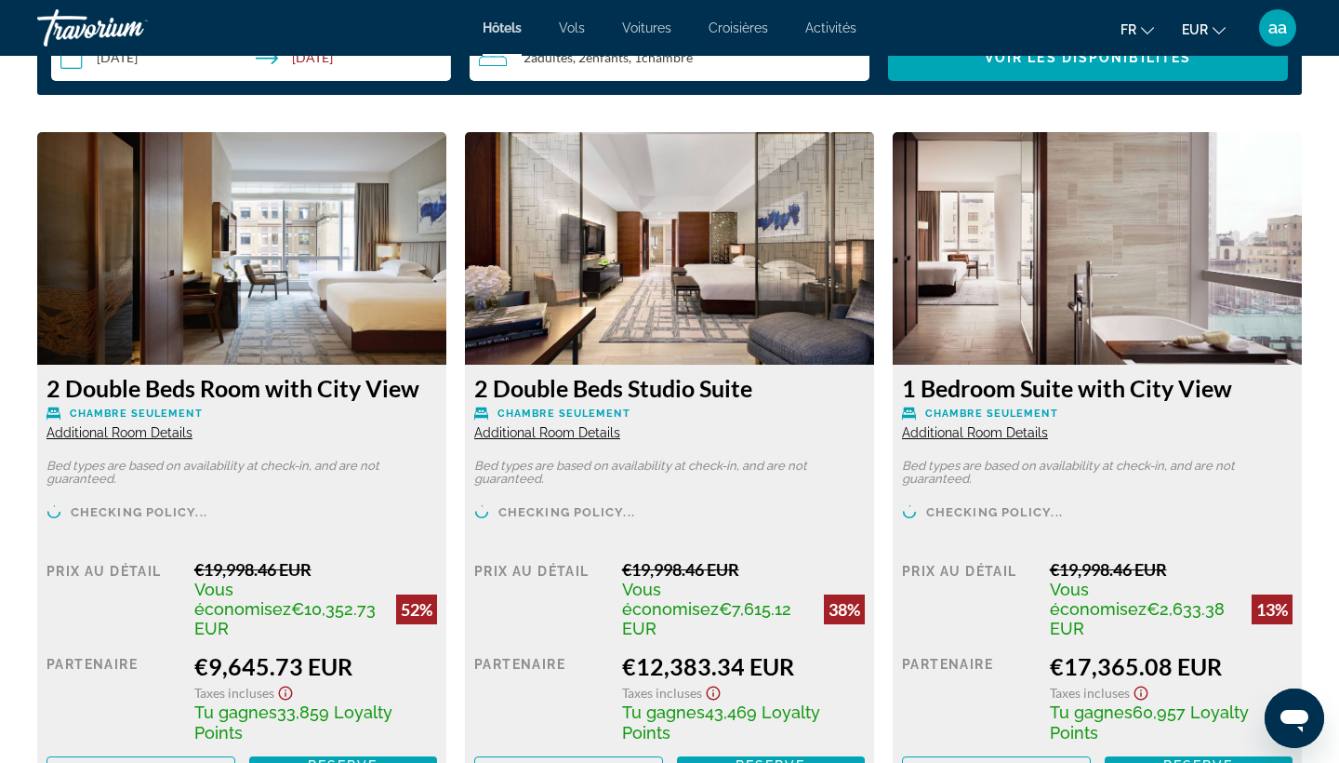
scroll to position [2705, 0]
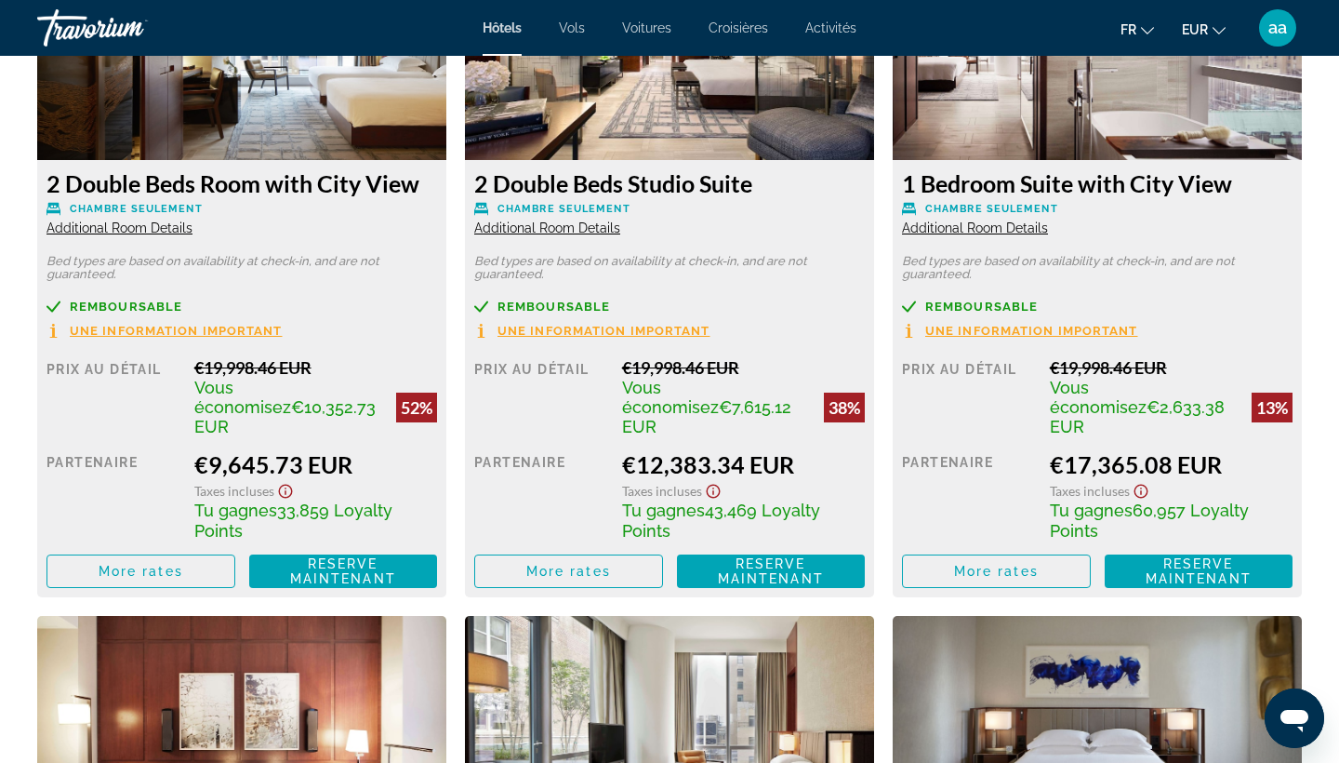
click at [1280, 26] on span "aa" at bounding box center [1277, 28] width 19 height 19
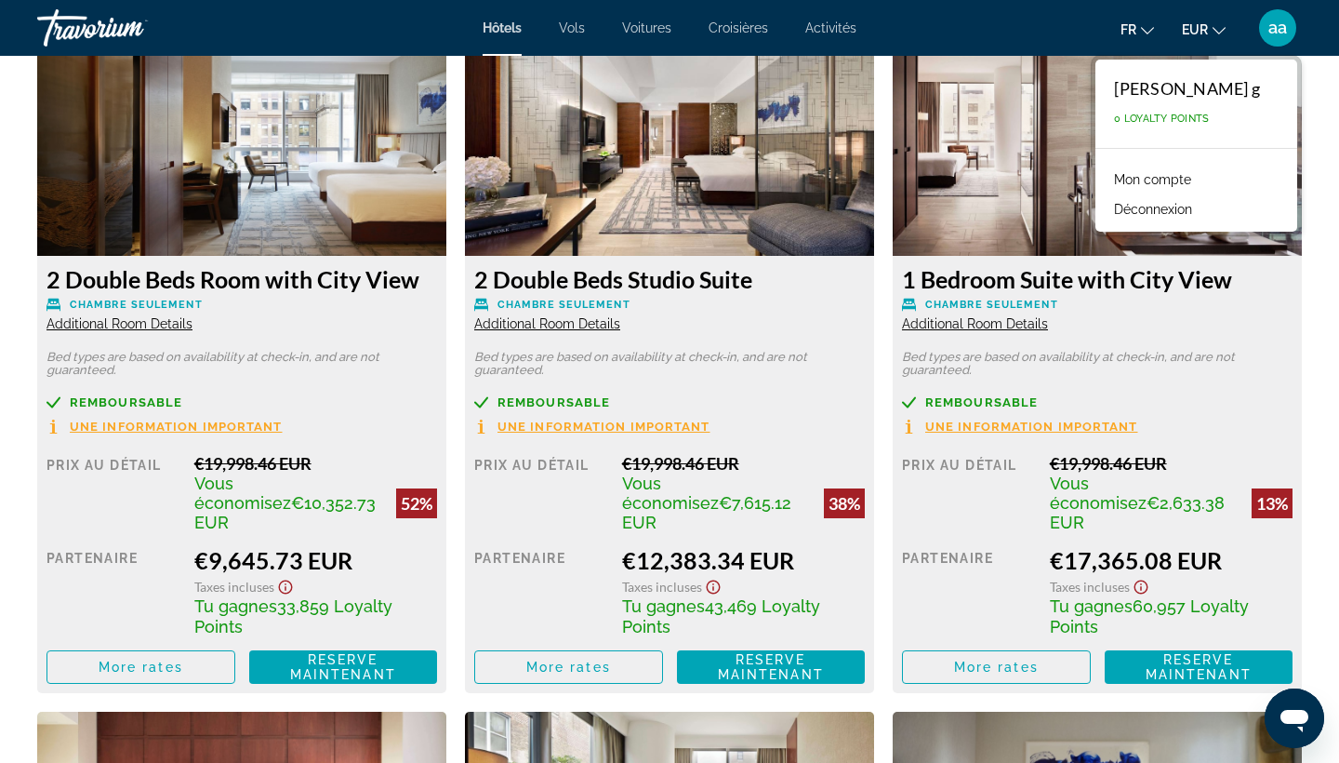
scroll to position [2609, 0]
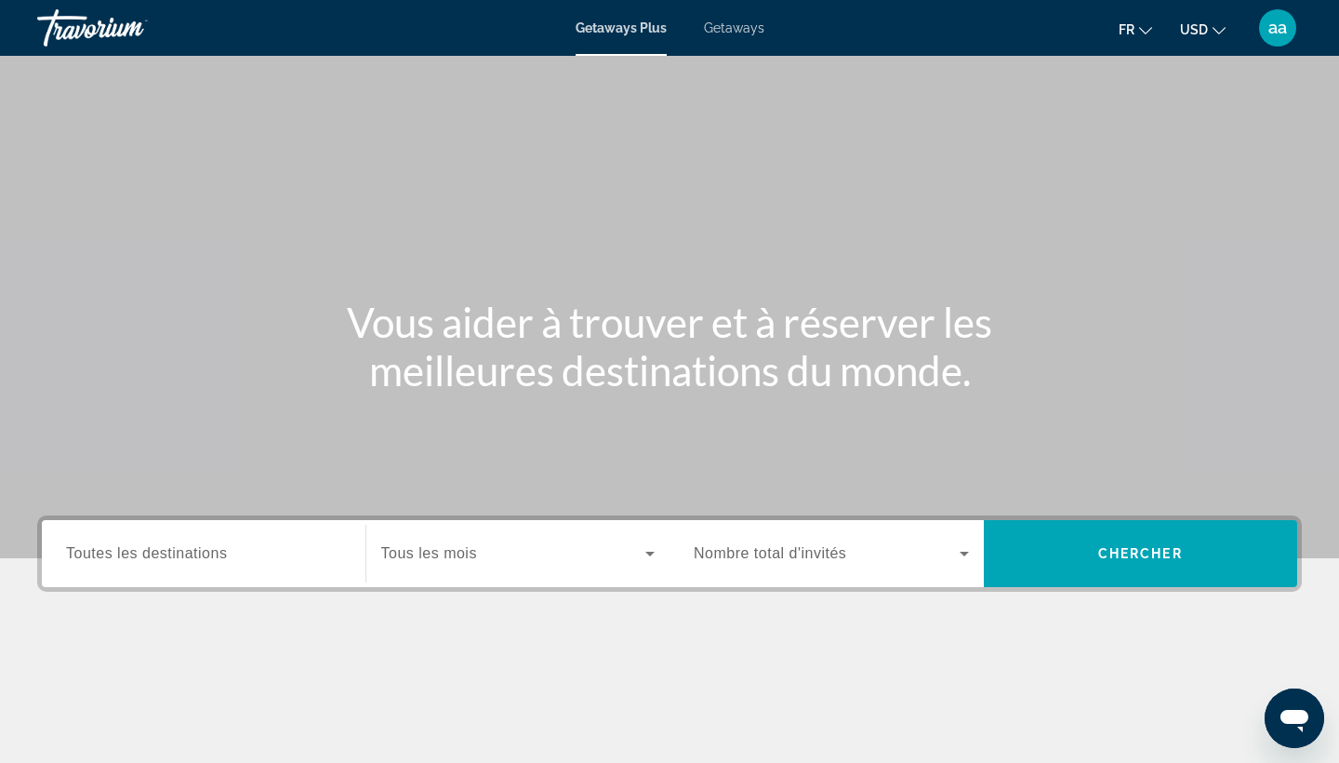
click at [737, 26] on span "Getaways" at bounding box center [734, 27] width 60 height 15
click at [236, 551] on input "Destination Toutes les destinations" at bounding box center [203, 554] width 275 height 22
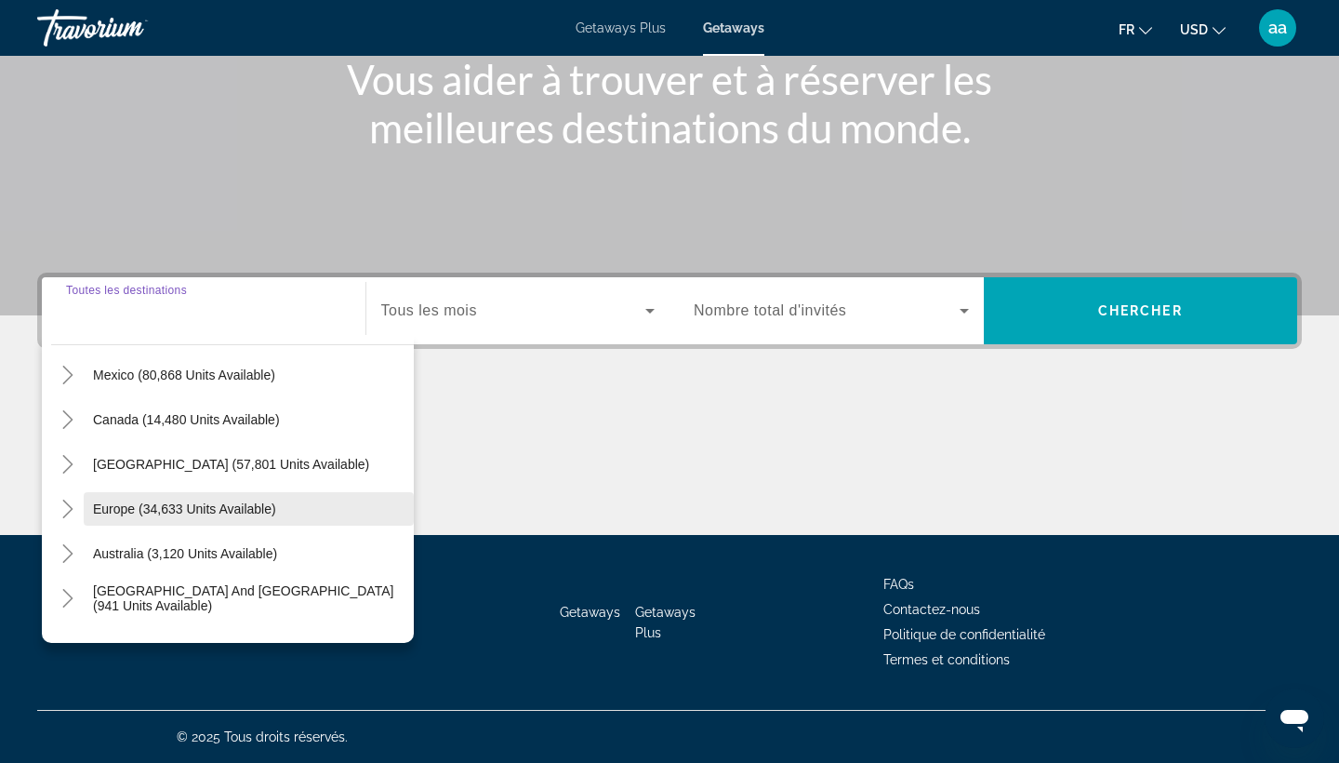
scroll to position [105, 0]
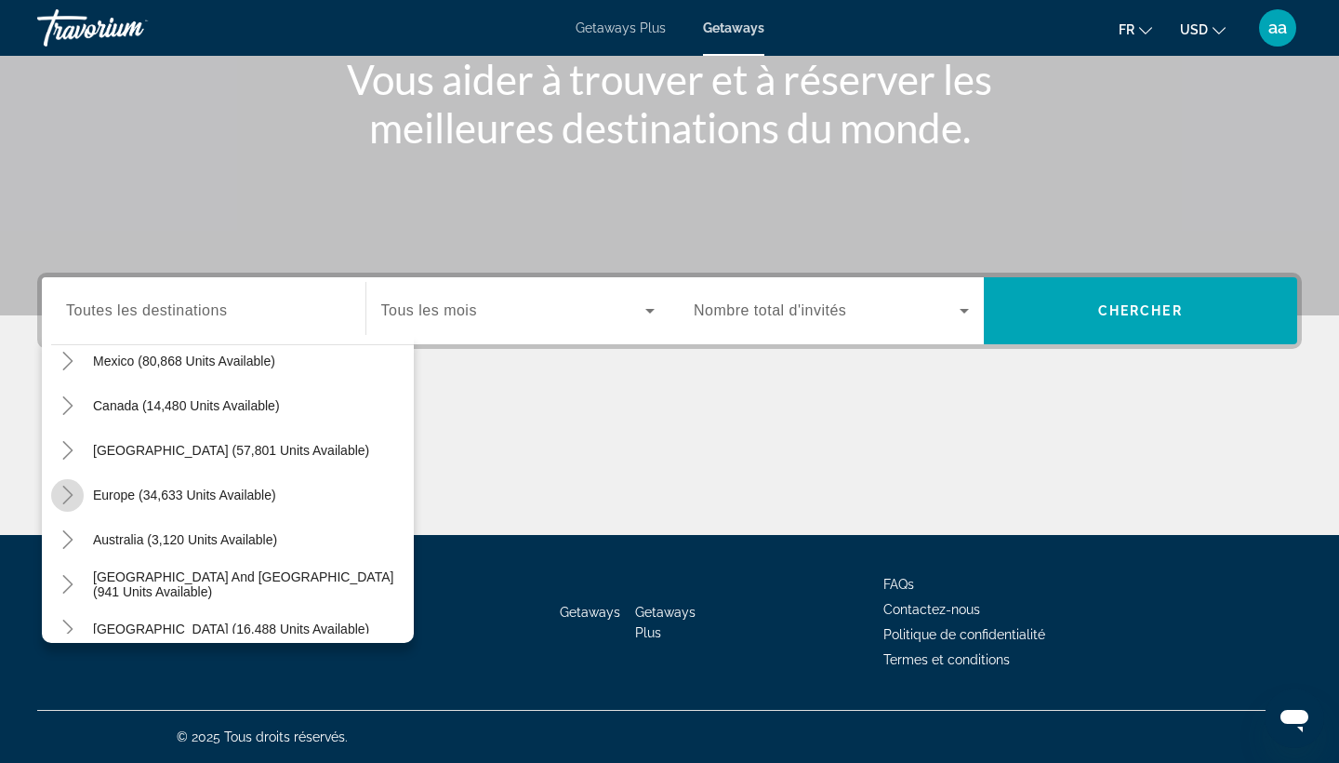
click at [65, 496] on icon "Toggle Europe (34,633 units available)" at bounding box center [68, 494] width 19 height 19
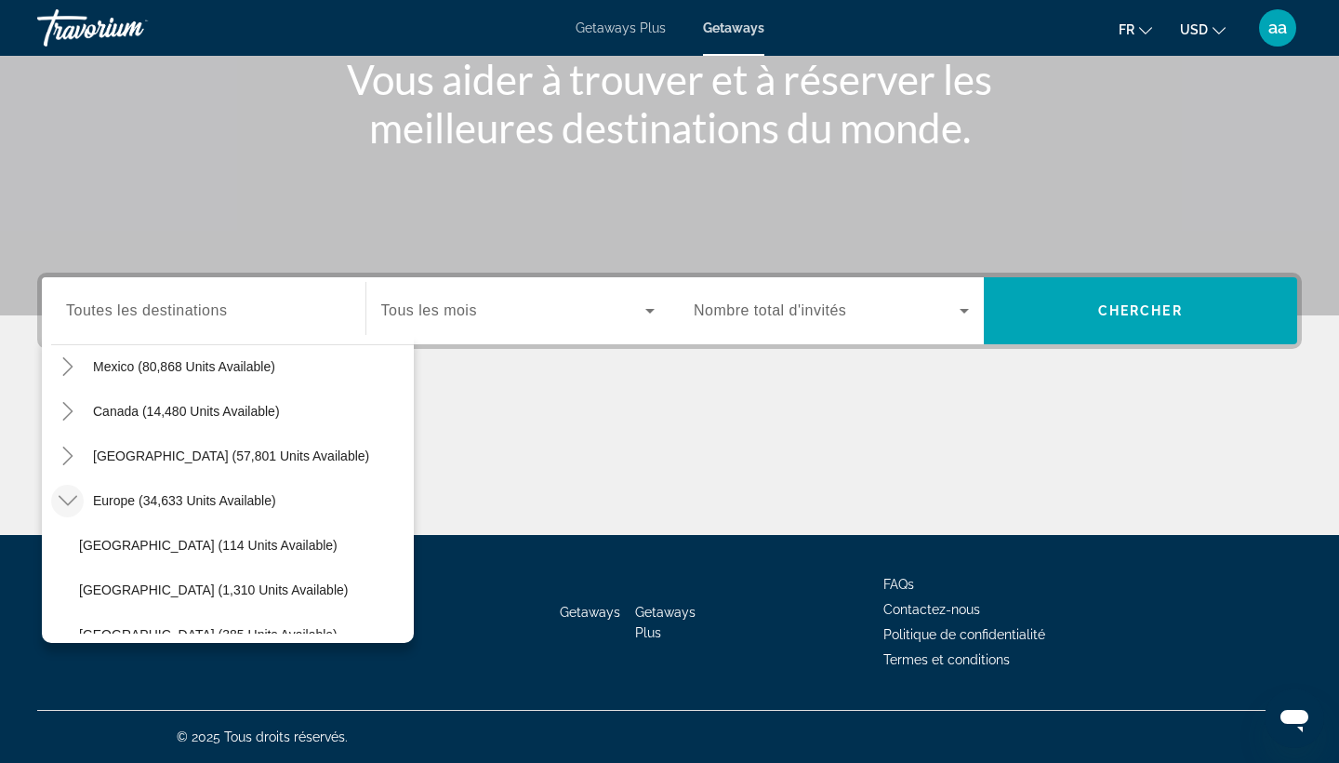
scroll to position [85, 0]
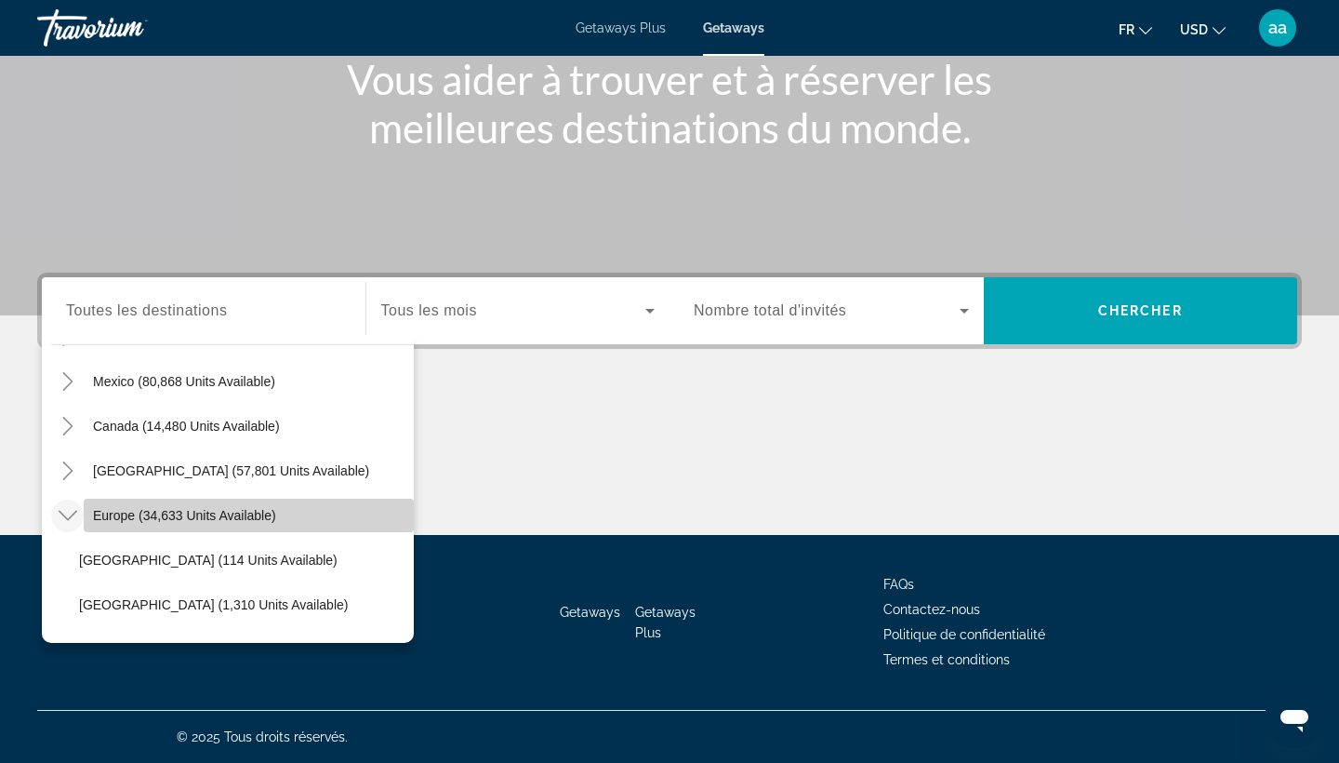
click at [147, 518] on span "Europe (34,633 units available)" at bounding box center [184, 515] width 183 height 15
type input "**********"
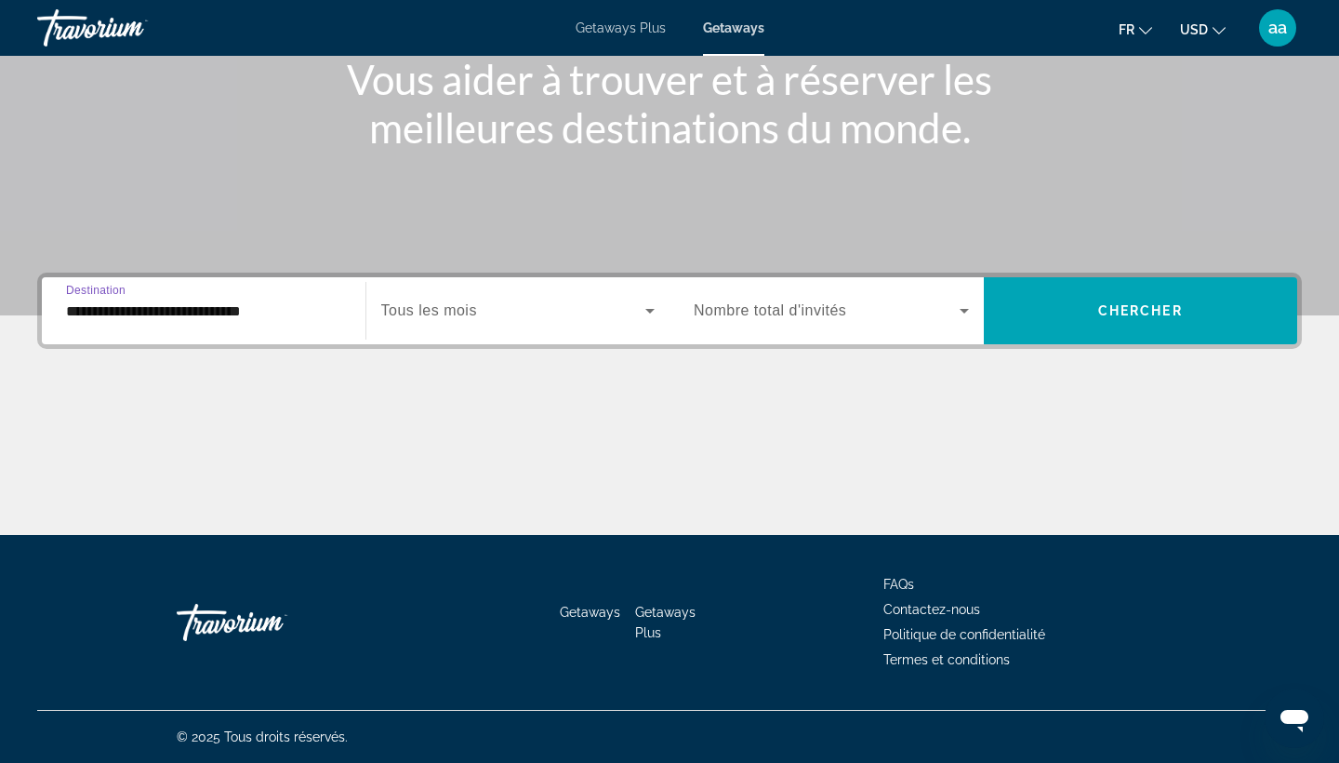
click at [479, 310] on span "Search widget" at bounding box center [513, 310] width 265 height 22
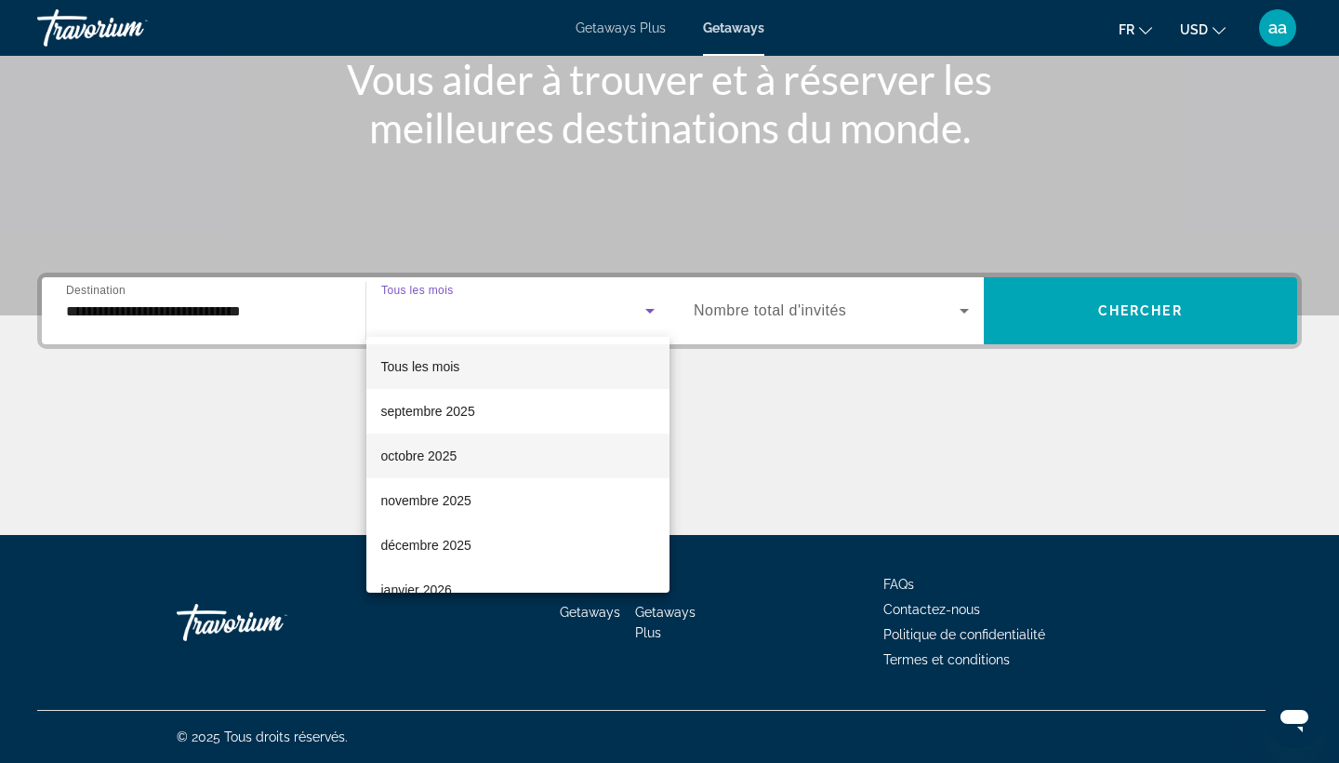
click at [471, 437] on mat-option "octobre 2025" at bounding box center [518, 455] width 304 height 45
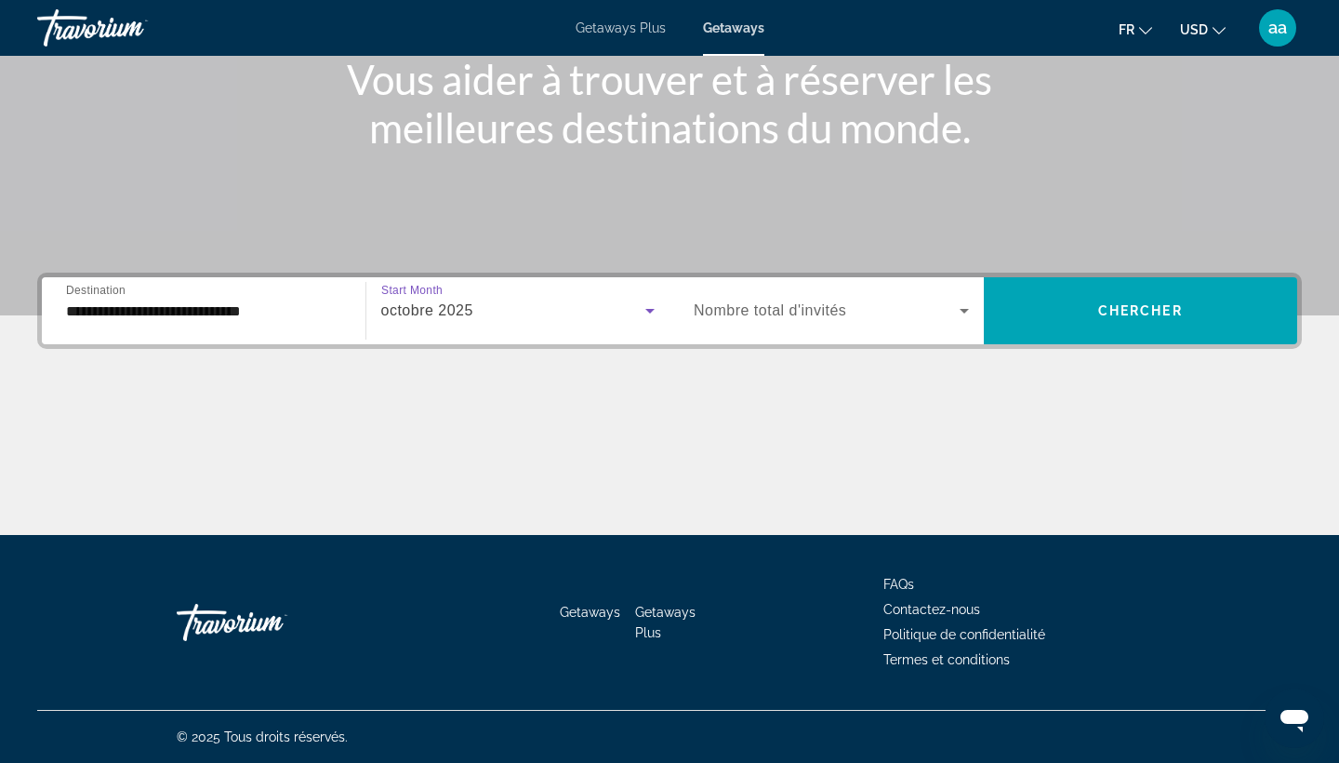
click at [794, 300] on span "Search widget" at bounding box center [827, 310] width 266 height 22
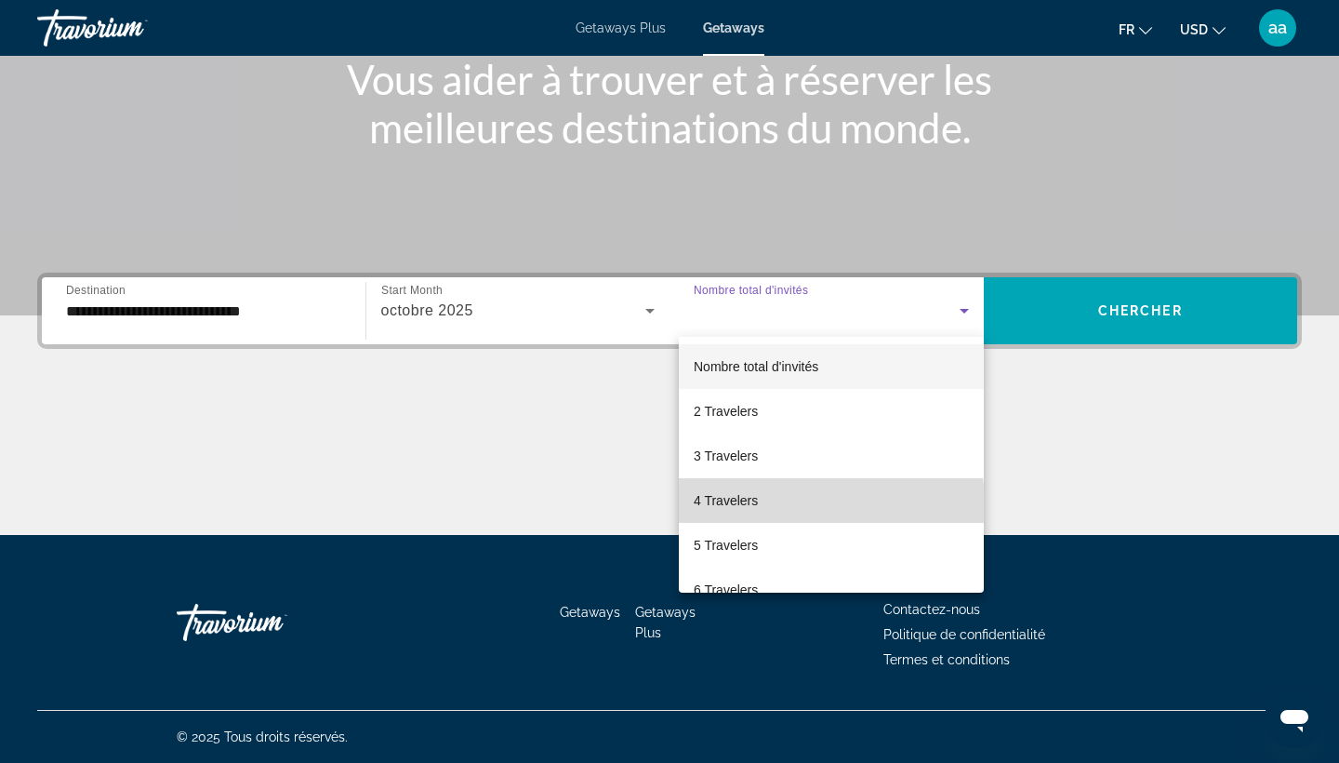
drag, startPoint x: 773, startPoint y: 522, endPoint x: 758, endPoint y: 507, distance: 21.0
click at [758, 507] on span "4 Travelers" at bounding box center [726, 500] width 64 height 22
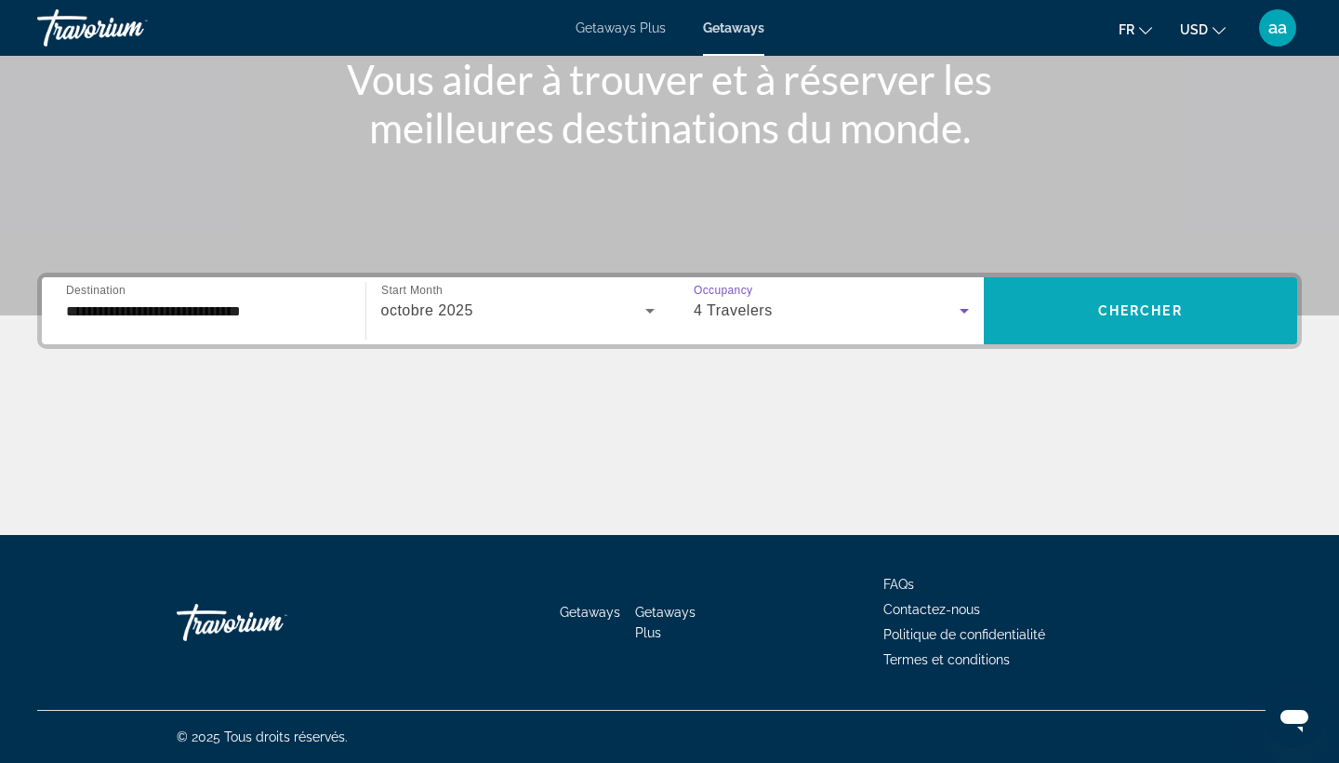
click at [1178, 317] on span "Chercher" at bounding box center [1140, 310] width 85 height 15
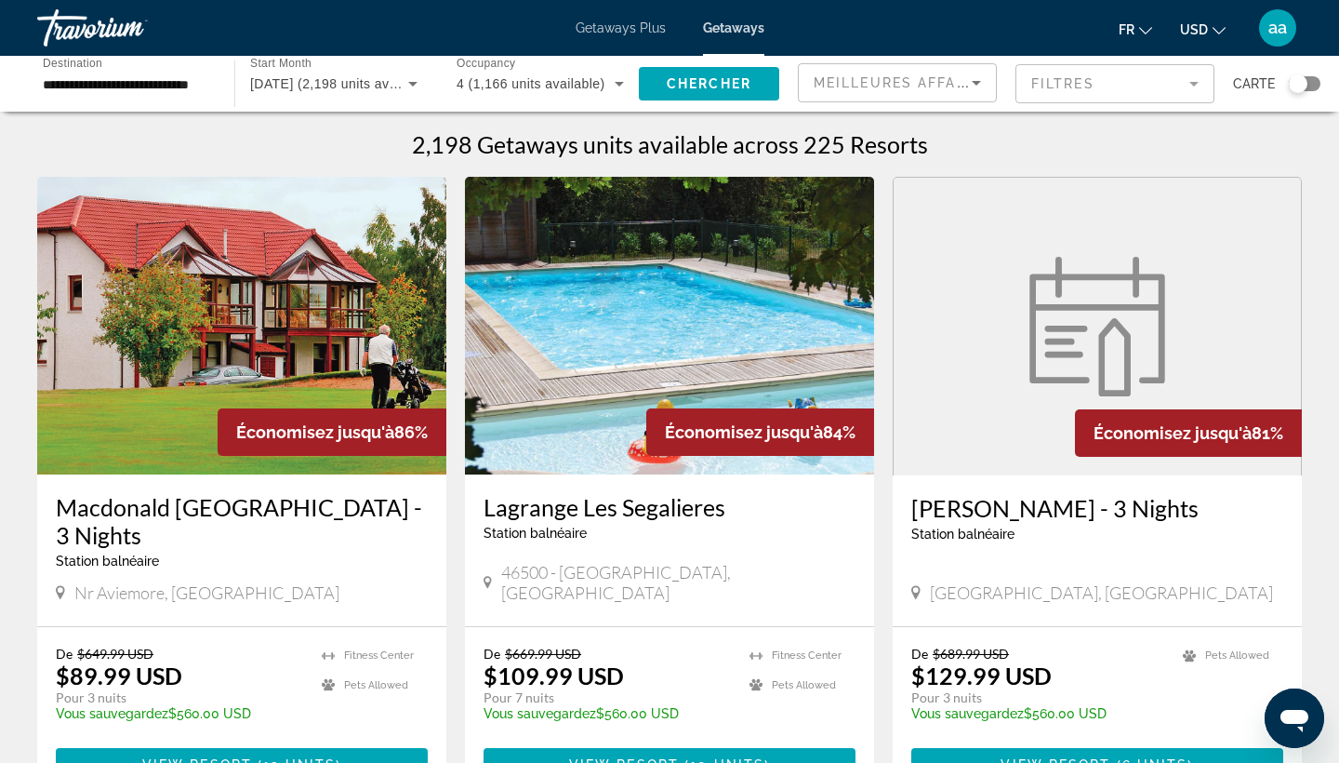
click at [1215, 29] on icon "Change currency" at bounding box center [1219, 30] width 13 height 13
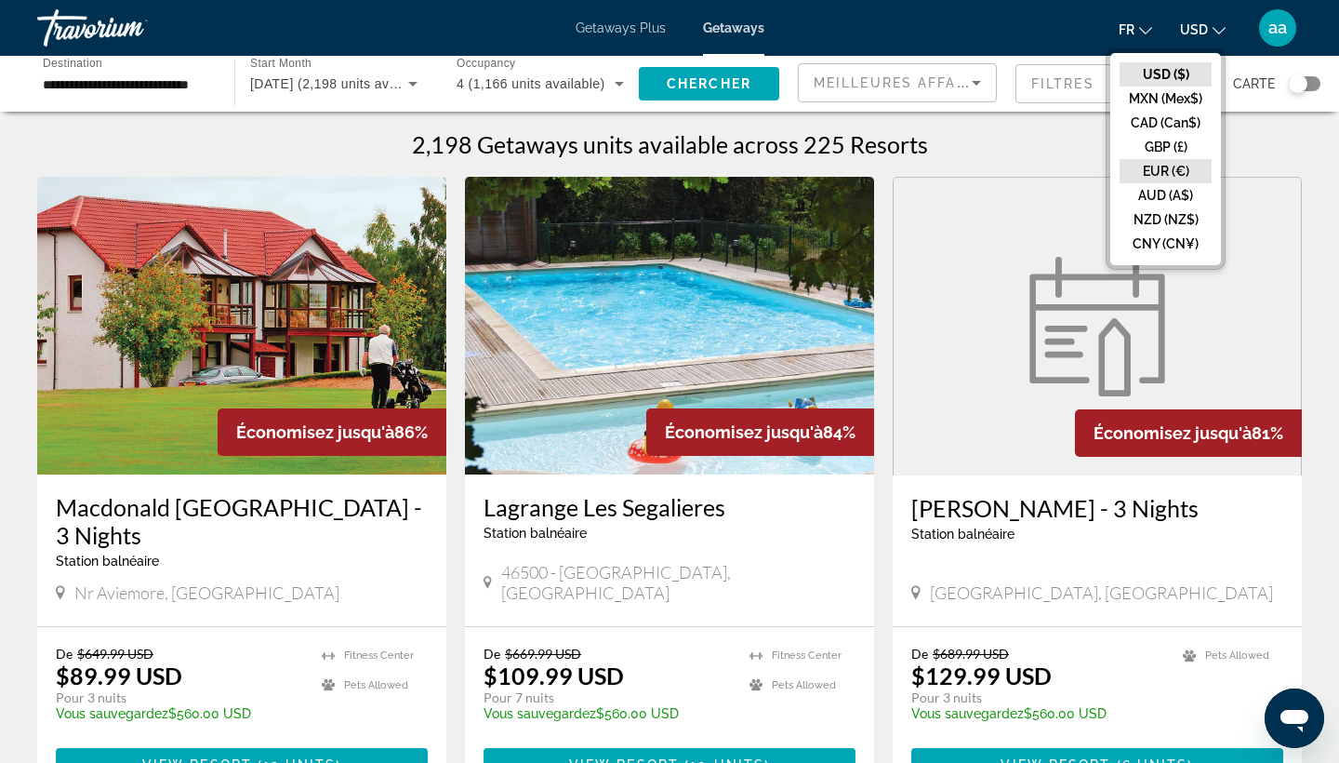
click at [1164, 166] on button "EUR (€)" at bounding box center [1166, 171] width 92 height 24
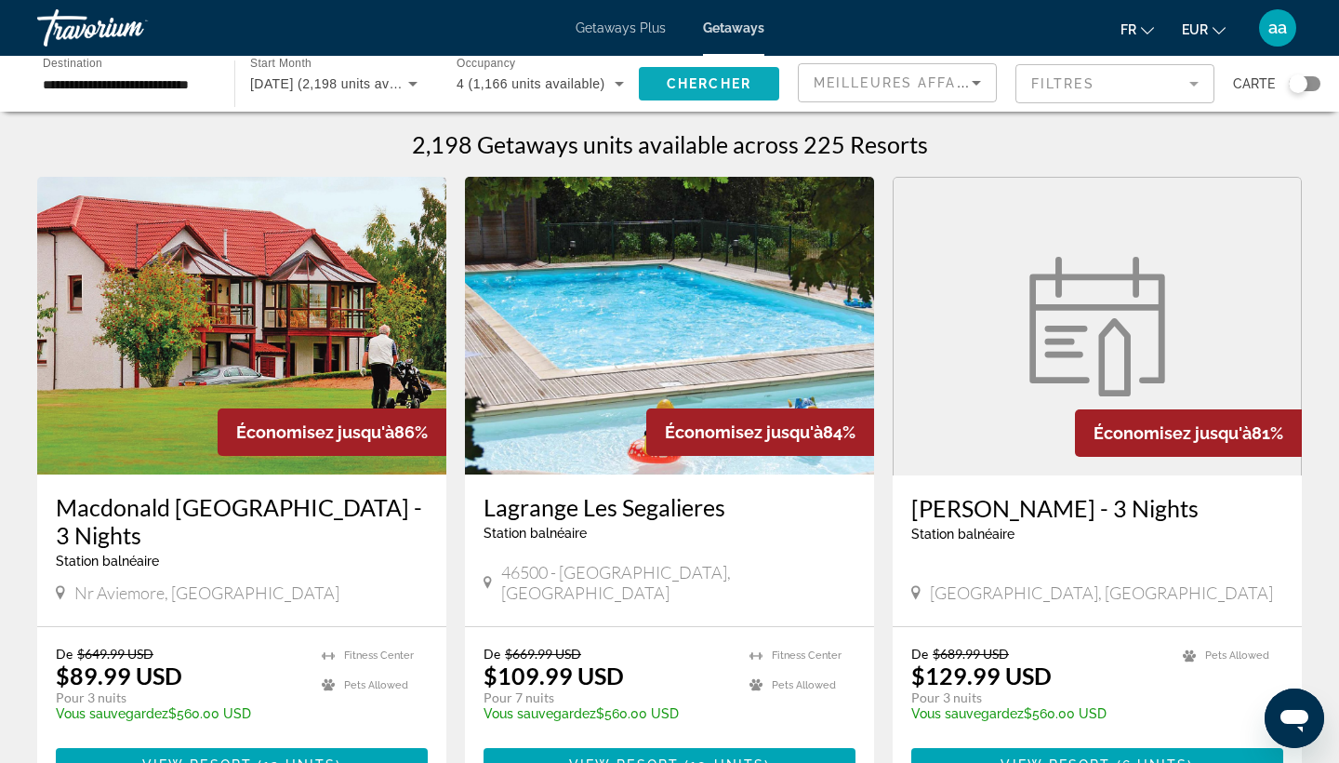
click at [697, 86] on span "Chercher" at bounding box center [709, 83] width 85 height 15
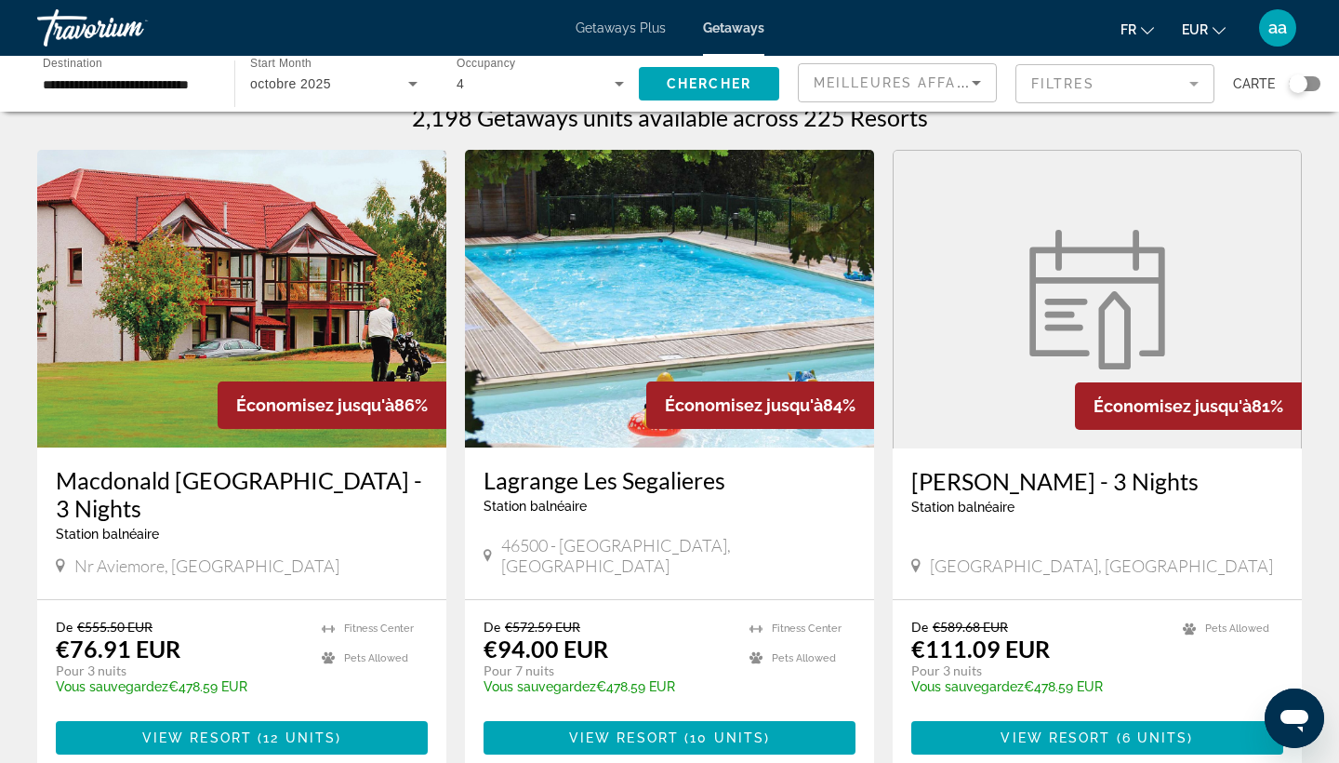
scroll to position [131, 0]
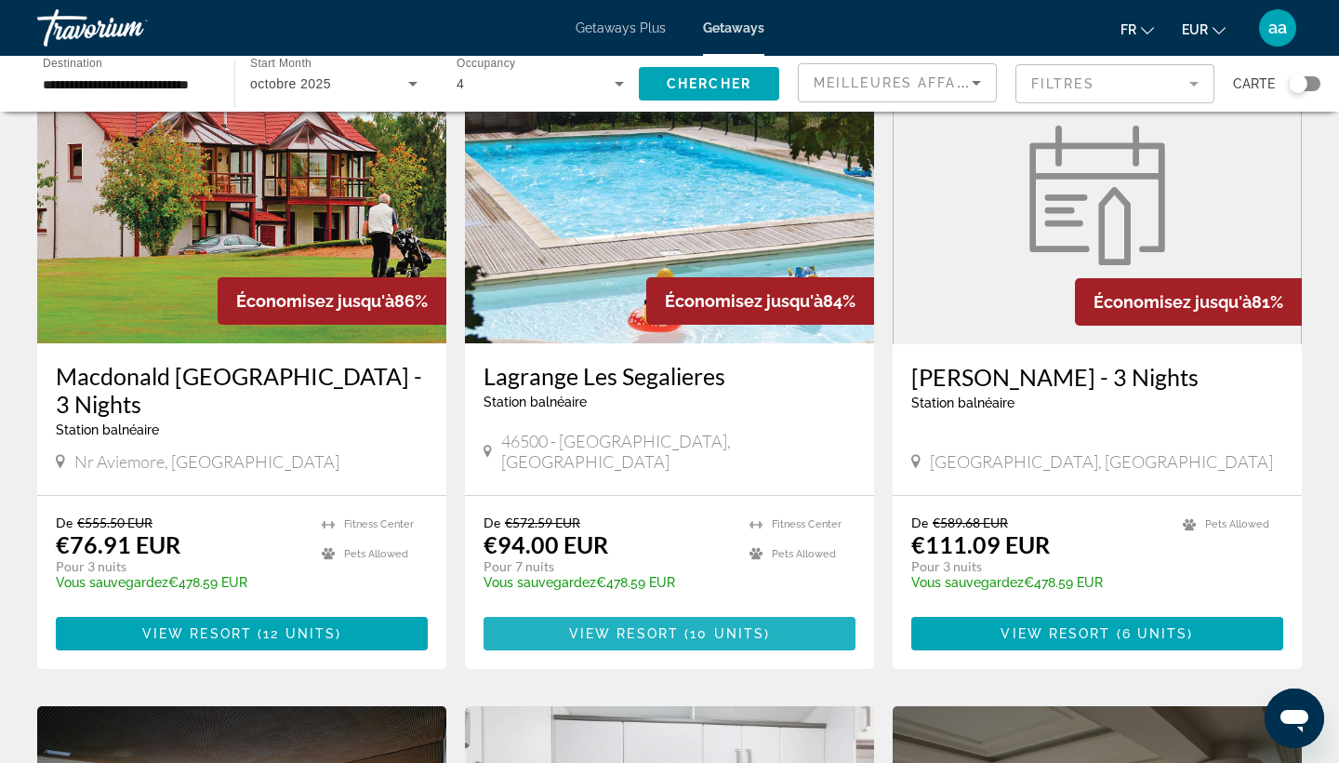
click at [662, 626] on span "View Resort" at bounding box center [624, 633] width 110 height 15
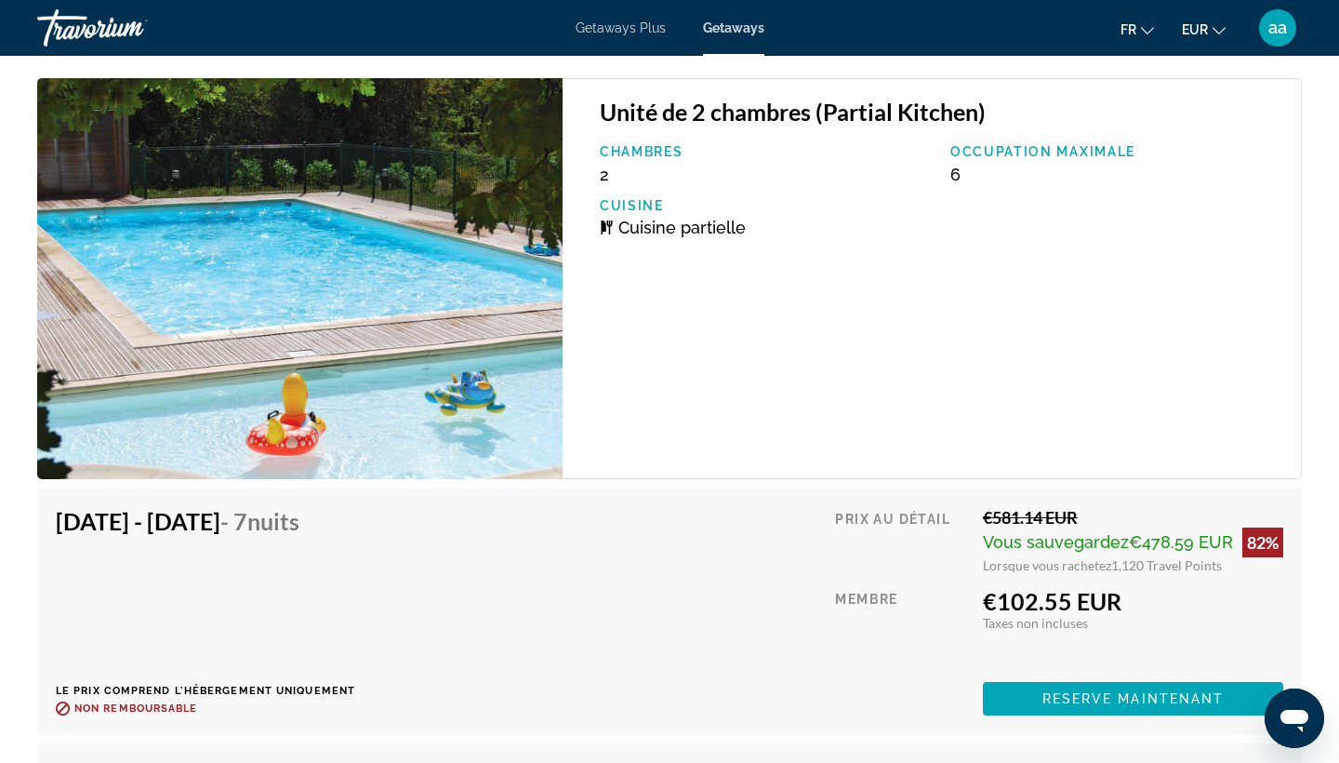
scroll to position [4210, 0]
click at [1060, 700] on span "Reserve maintenant" at bounding box center [1133, 699] width 182 height 15
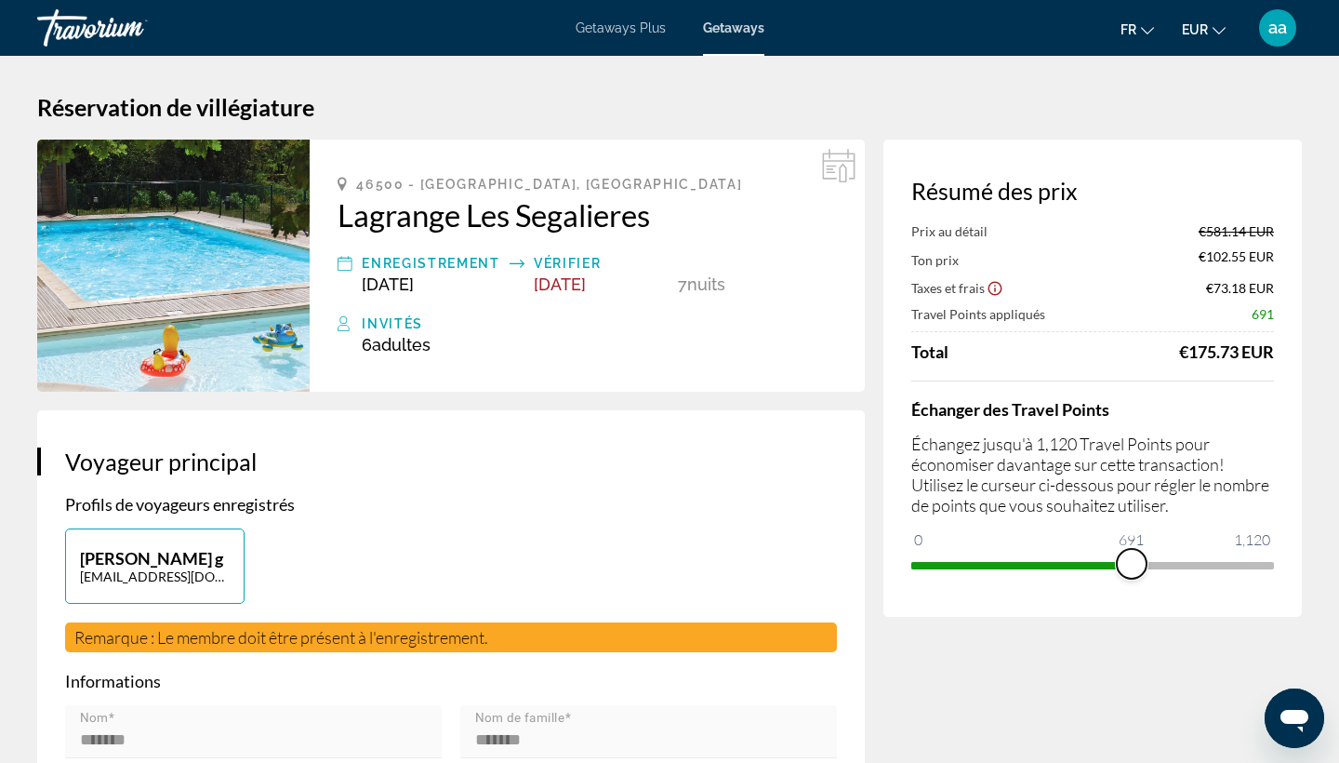
drag, startPoint x: 1256, startPoint y: 558, endPoint x: 1132, endPoint y: 557, distance: 124.6
click at [1132, 557] on span "ngx-slider" at bounding box center [1132, 564] width 30 height 30
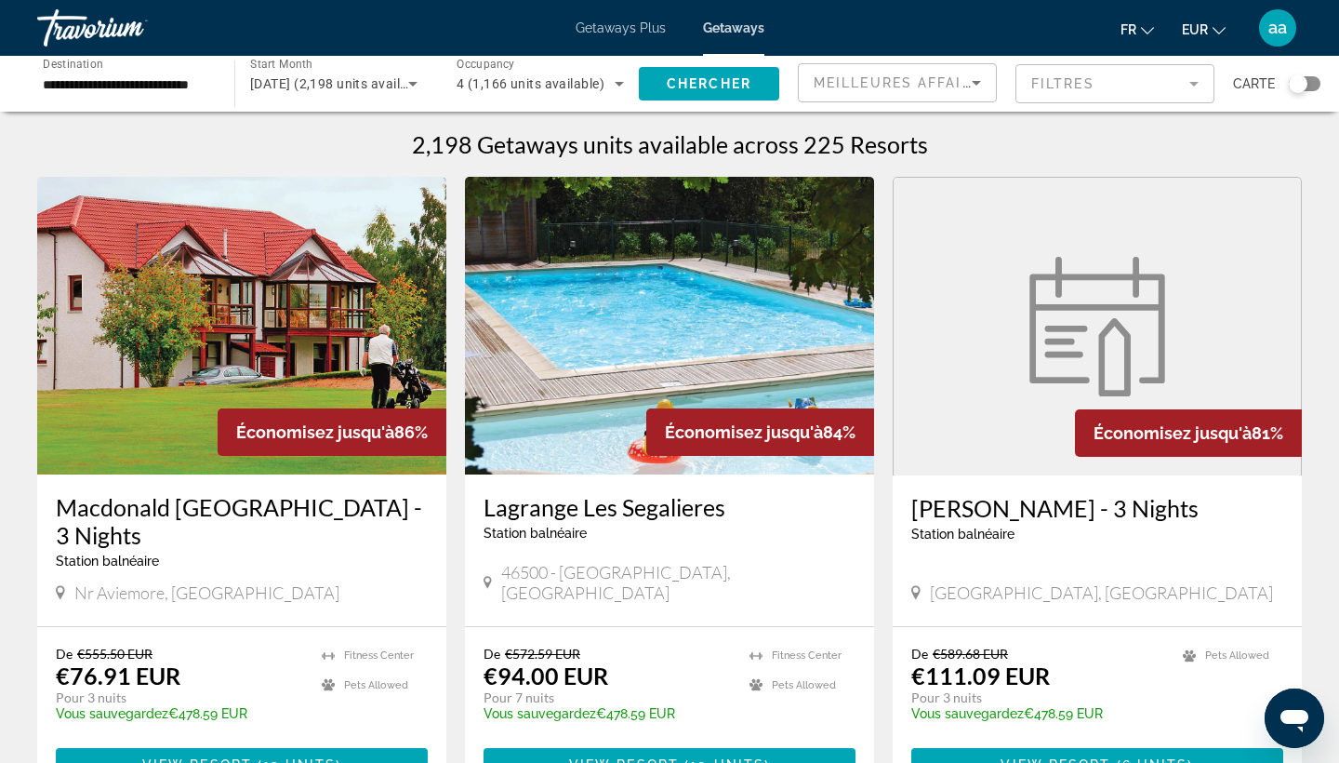
click at [100, 72] on div "**********" at bounding box center [126, 84] width 167 height 53
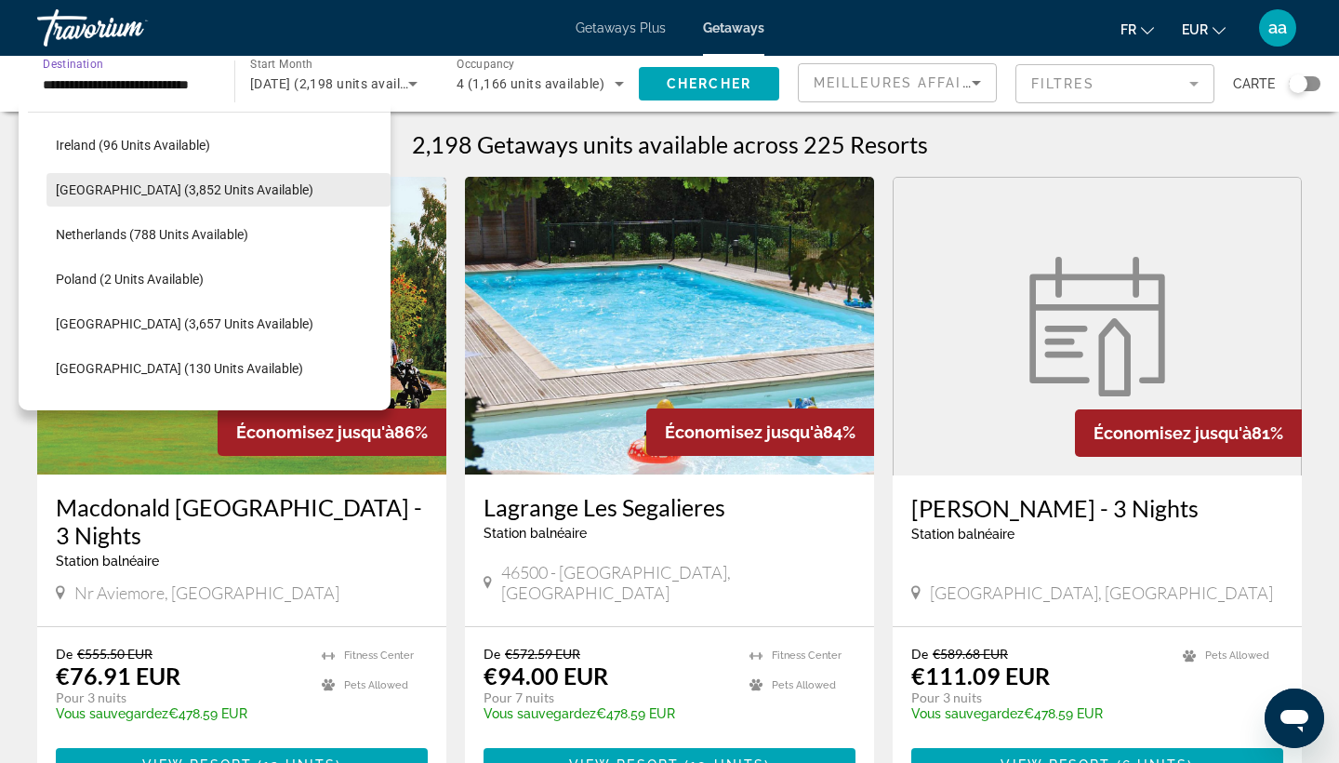
scroll to position [744, 0]
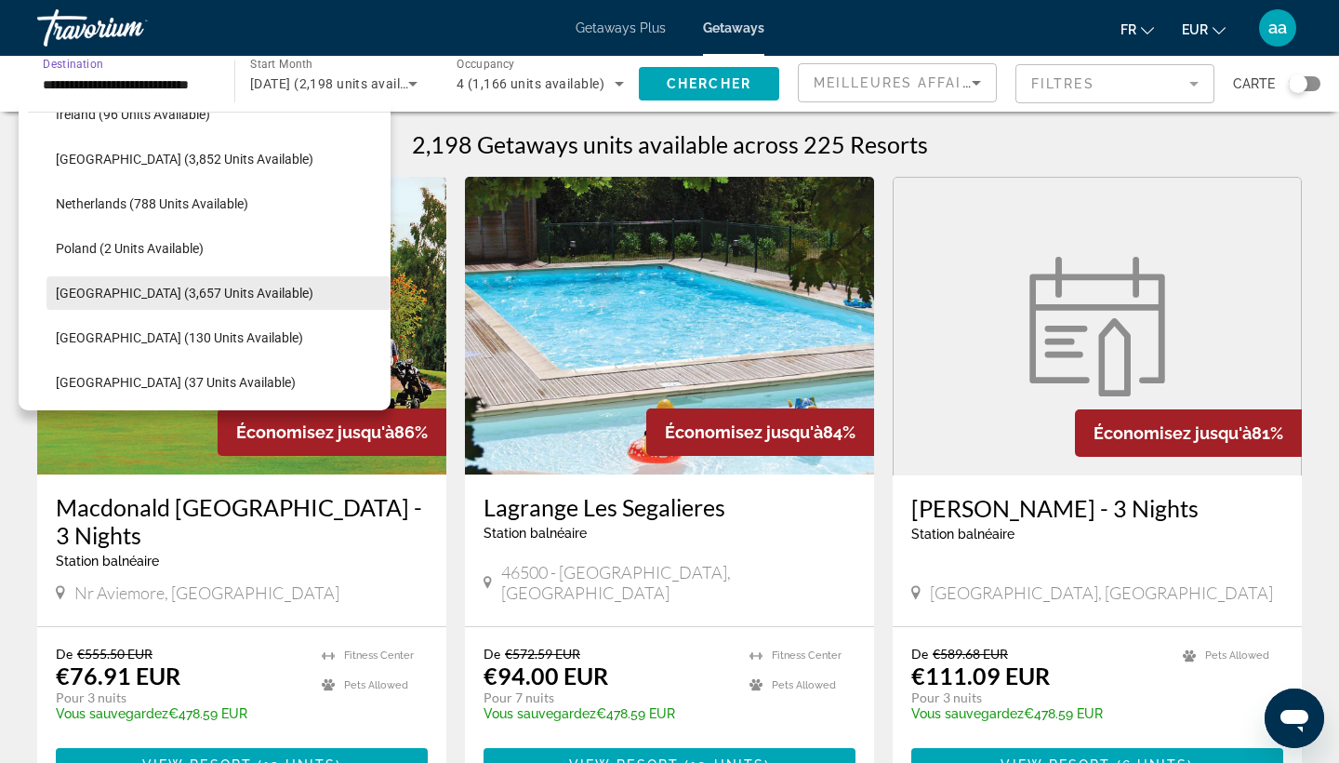
click at [70, 289] on span "Portugal (3,657 units available)" at bounding box center [185, 292] width 258 height 15
type input "**********"
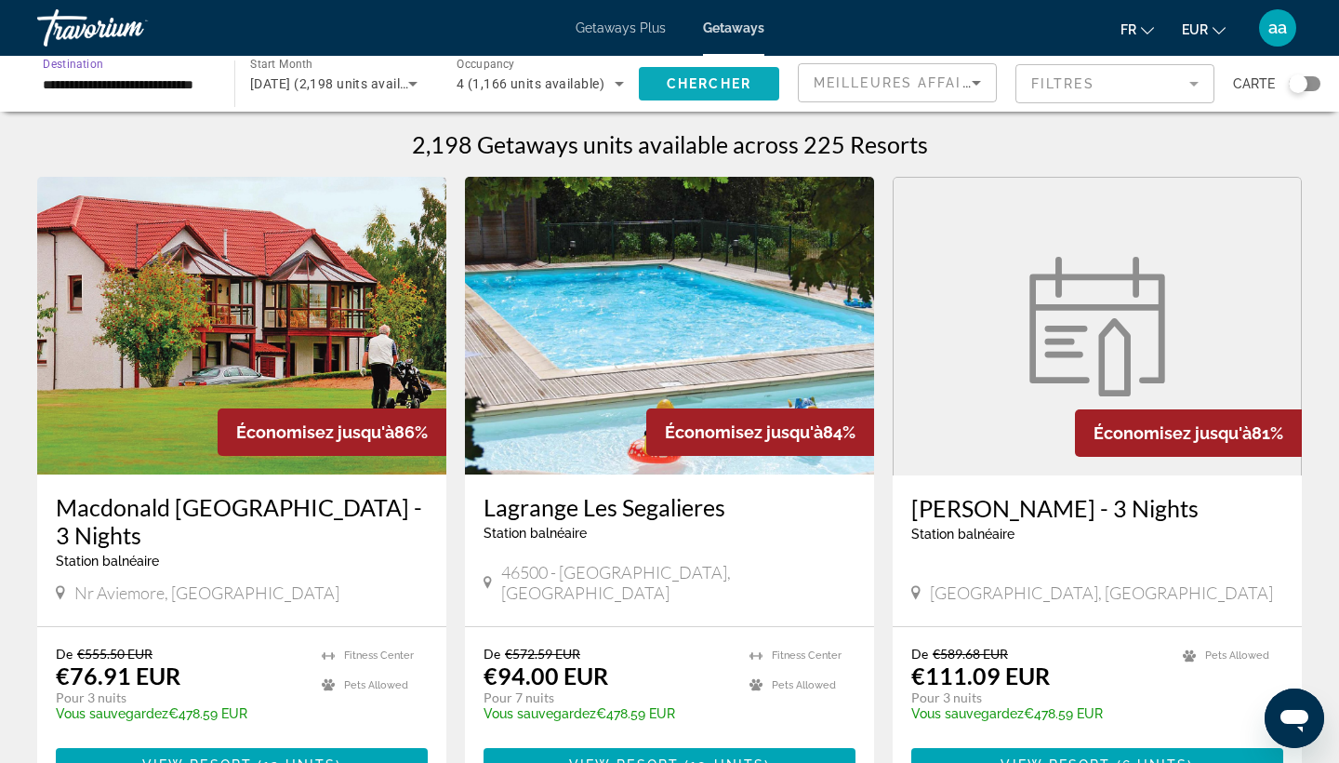
click at [713, 81] on span "Chercher" at bounding box center [709, 83] width 85 height 15
